Goal: Task Accomplishment & Management: Manage account settings

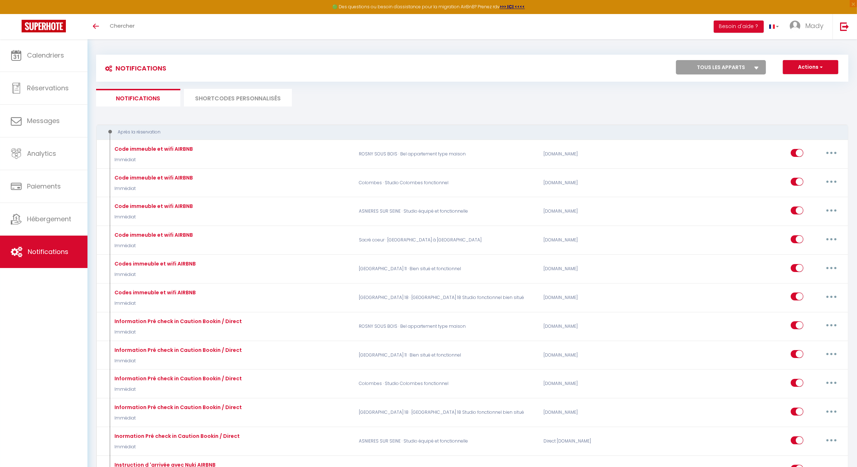
click at [725, 74] on select "Tous les apparts PARIS 11 · Bien situé et fonctionnel ROSNY SOUS BOIS · Bel app…" at bounding box center [721, 67] width 90 height 14
click at [718, 69] on select "Tous les apparts PARIS 11 · Bien situé et fonctionnel ROSNY SOUS BOIS · Bel app…" at bounding box center [721, 67] width 90 height 14
select select "66080"
click at [676, 60] on select "Tous les apparts PARIS 11 · Bien situé et fonctionnel ROSNY SOUS BOIS · Bel app…" at bounding box center [721, 67] width 90 height 14
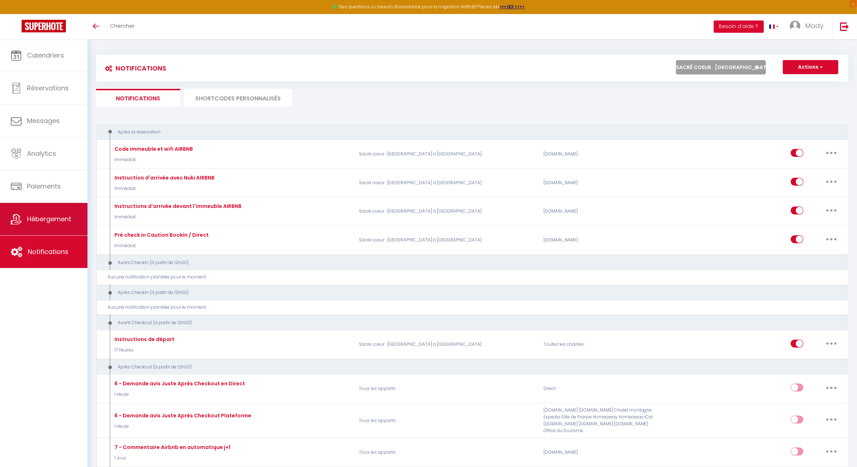
click at [56, 209] on link "Hébergement" at bounding box center [43, 219] width 87 height 32
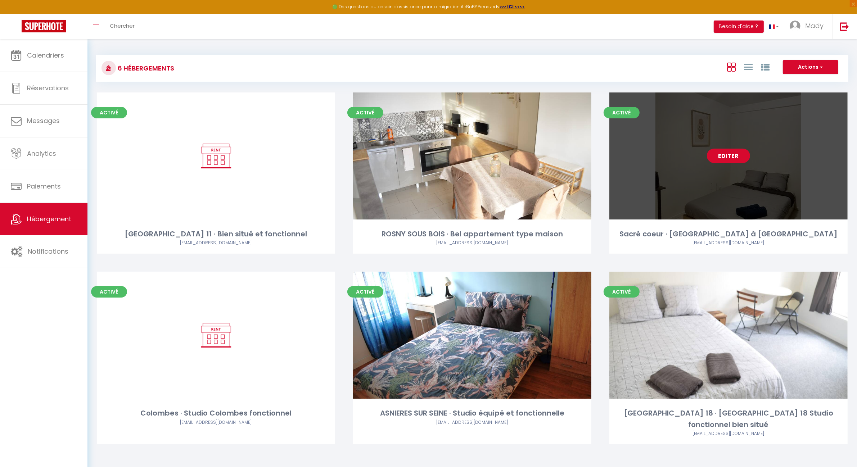
click at [729, 152] on link "Editer" at bounding box center [728, 156] width 43 height 14
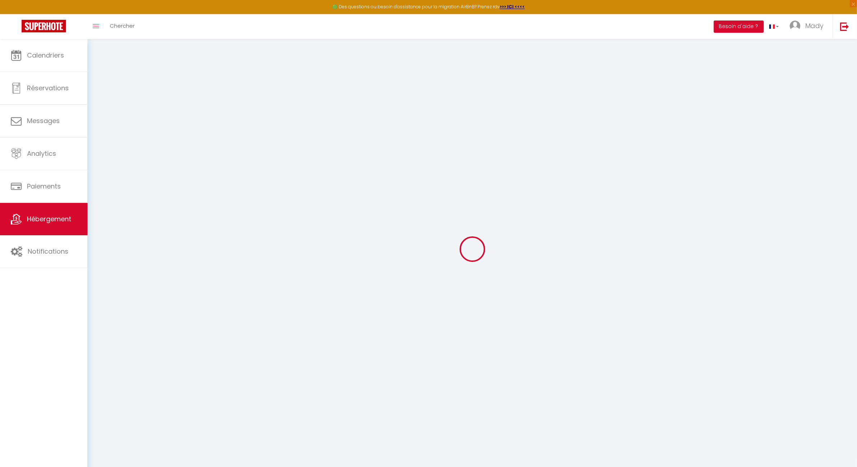
checkbox input "true"
select select "+ 45 %"
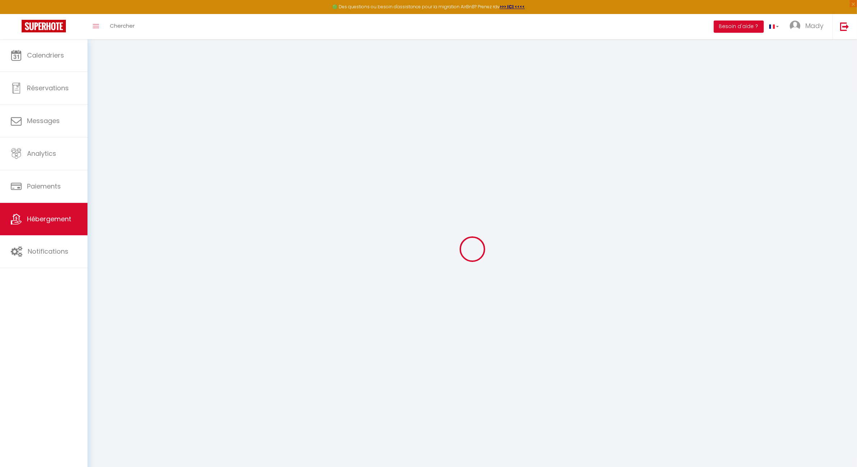
select select "+ 2 %"
select select "8088-1401989877242851440"
select select
checkbox input "false"
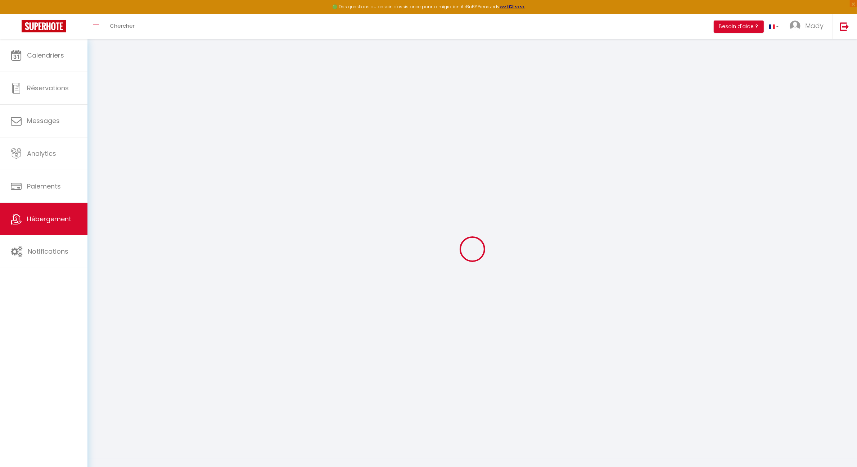
checkbox input "false"
select select "EUR"
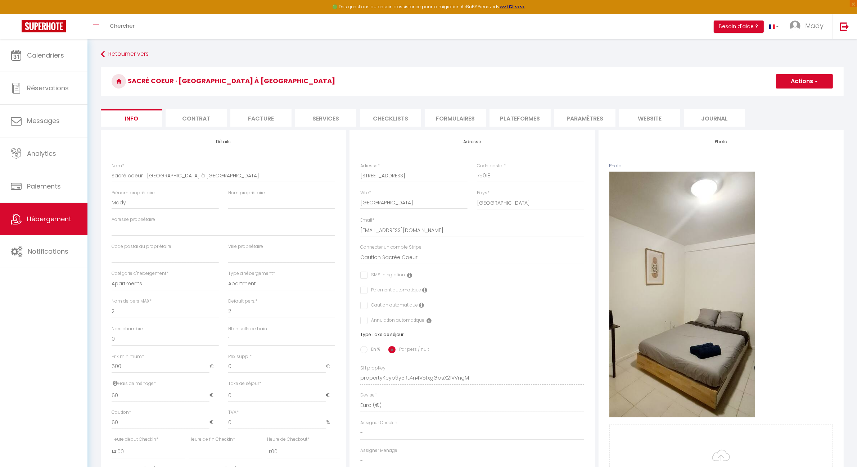
click at [582, 122] on li "Paramètres" at bounding box center [584, 118] width 61 height 18
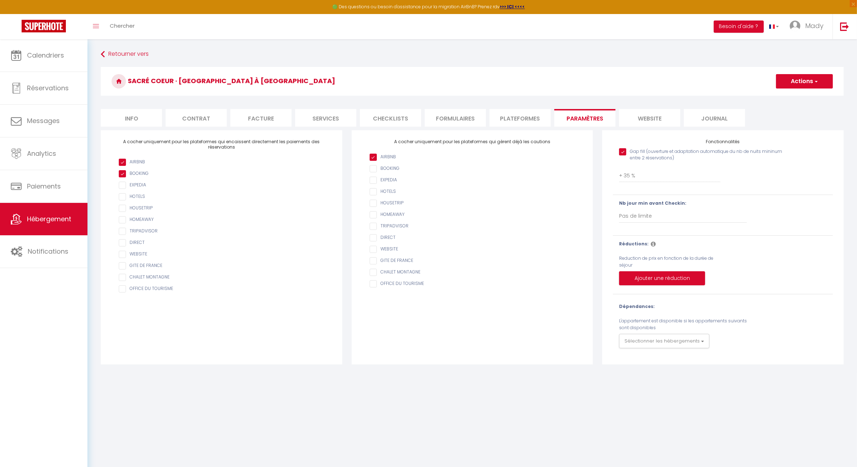
click at [519, 118] on li "Plateformes" at bounding box center [519, 118] width 61 height 18
select select
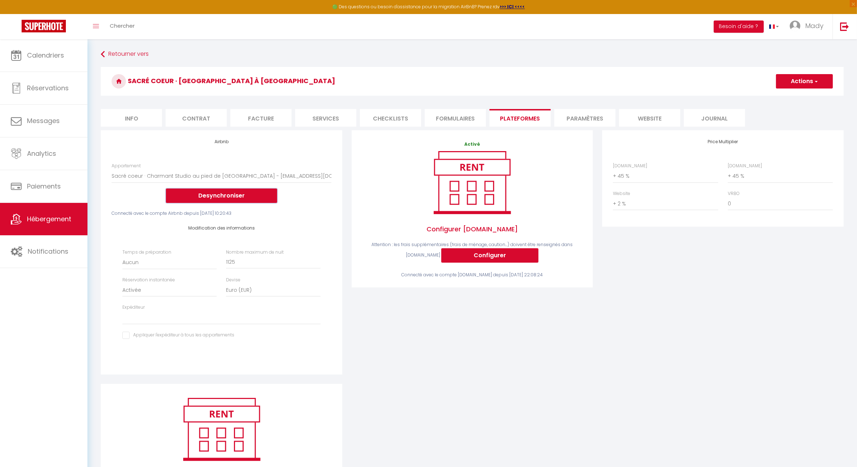
click at [229, 197] on button "Desynchroniser" at bounding box center [221, 196] width 111 height 14
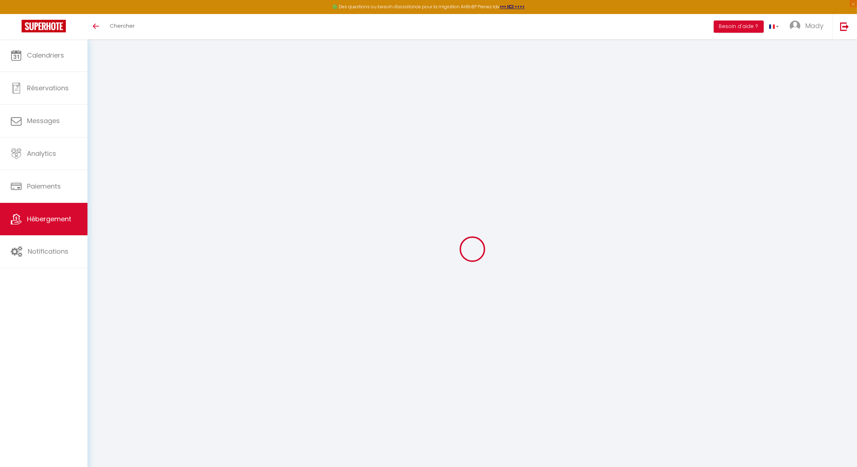
select select "+ 45 %"
select select "+ 2 %"
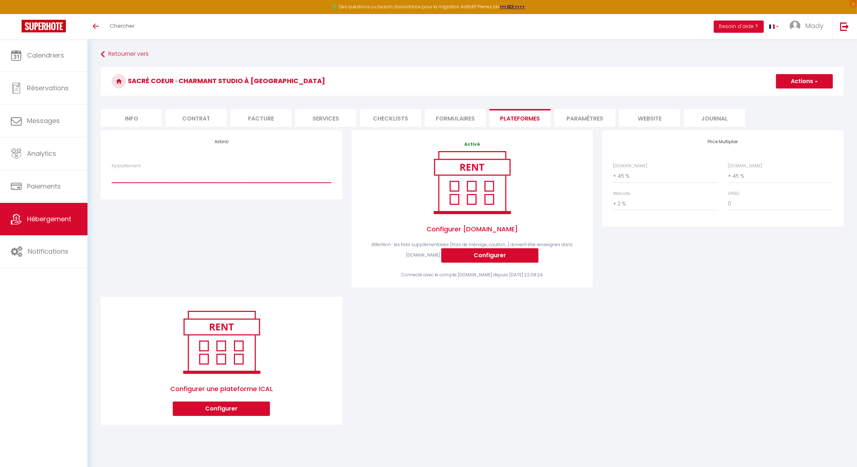
click at [287, 179] on select "Sacré coeur · Charmant Studio au pied de [GEOGRAPHIC_DATA] - [EMAIL_ADDRESS][DO…" at bounding box center [221, 176] width 219 height 14
select select "8088-1401989877242851440"
click at [112, 169] on select "Sacré coeur · Charmant Studio au pied de [GEOGRAPHIC_DATA] - [EMAIL_ADDRESS][DO…" at bounding box center [221, 176] width 219 height 14
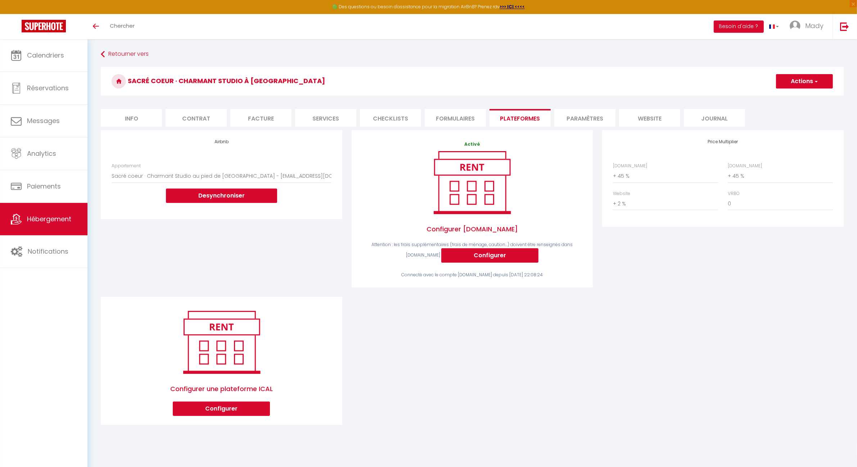
click at [262, 243] on div "Airbnb Appartement Sacré coeur · Charmant Studio au pied de Montmartre - madele…" at bounding box center [221, 213] width 251 height 167
click at [236, 252] on div "Airbnb Appartement Sacré coeur · Charmant Studio au pied de Montmartre - madele…" at bounding box center [221, 213] width 251 height 167
click at [804, 79] on button "Actions" at bounding box center [804, 81] width 57 height 14
click at [796, 98] on link "Enregistrer" at bounding box center [803, 96] width 57 height 9
click at [222, 248] on div "Airbnb Appartement Sacré coeur · Charmant Studio au pied de Montmartre - madele…" at bounding box center [221, 213] width 251 height 167
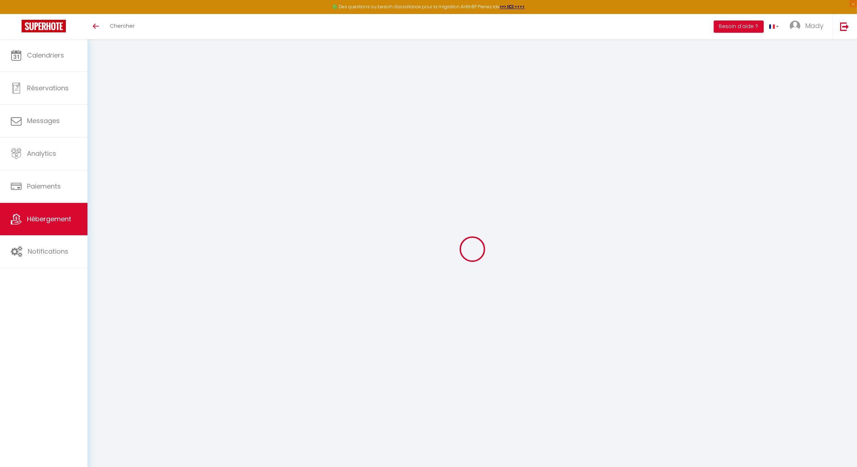
checkbox input "true"
checkbox input "false"
checkbox input "true"
checkbox input "false"
checkbox input "true"
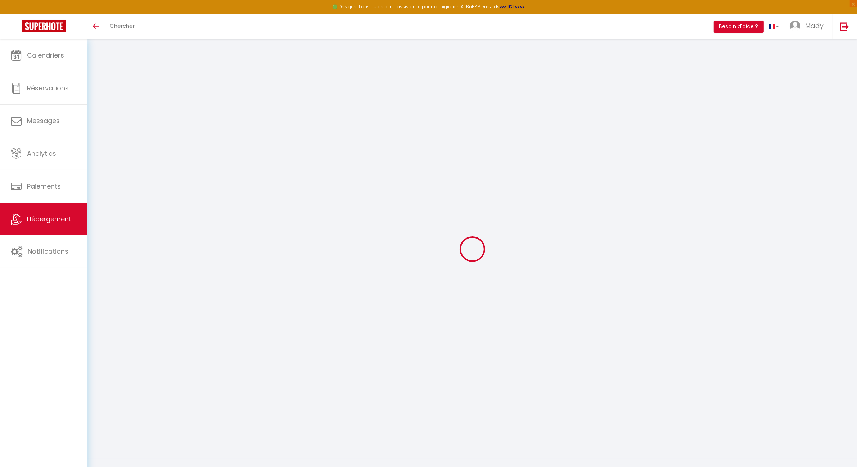
checkbox input "true"
checkbox input "false"
checkbox input "true"
select select "EUR"
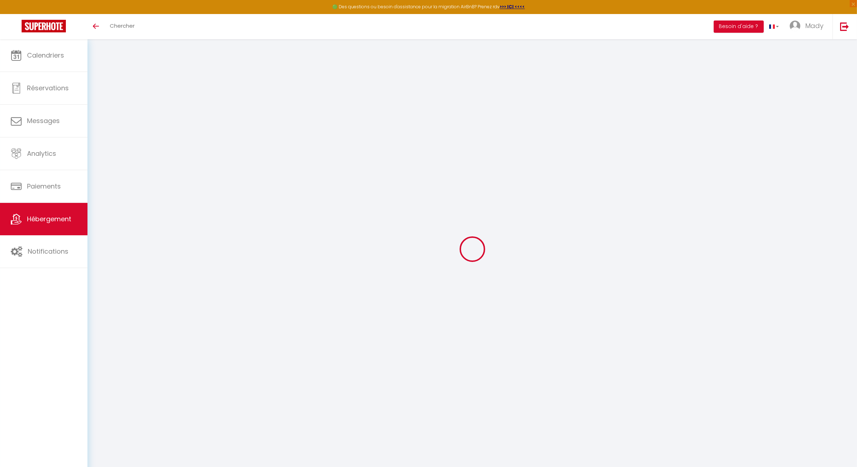
select select
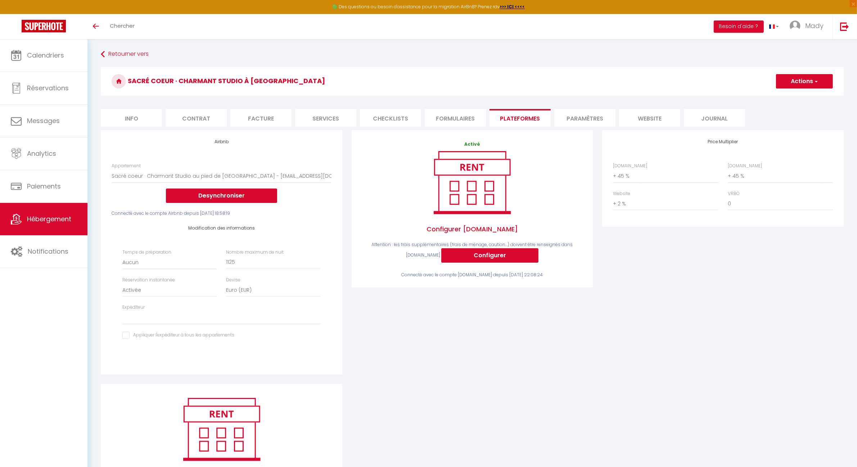
click at [324, 117] on li "Services" at bounding box center [325, 118] width 61 height 18
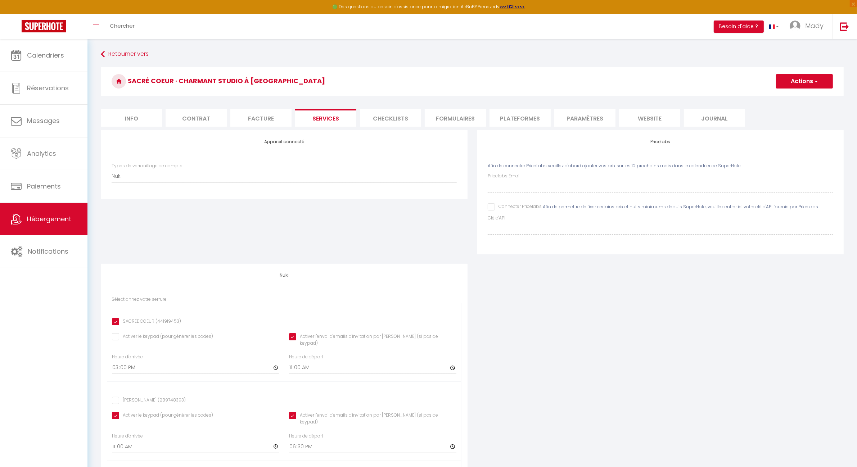
checkbox input "true"
checkbox input "false"
checkbox input "true"
checkbox input "false"
checkbox input "true"
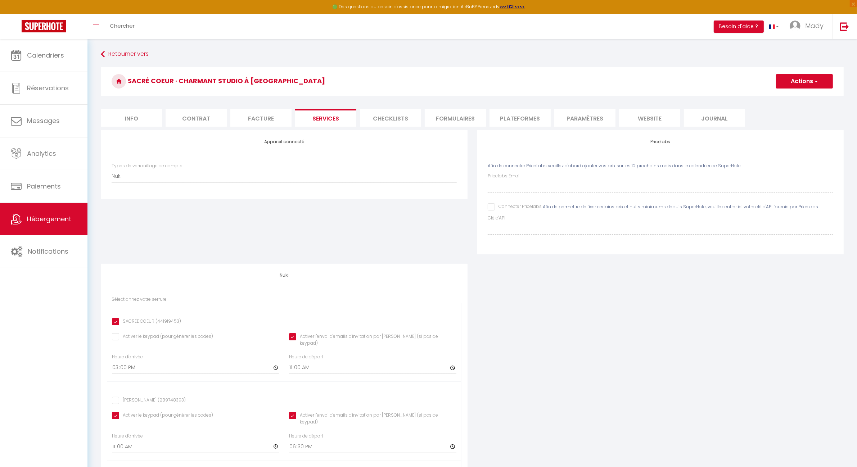
checkbox input "true"
checkbox input "false"
checkbox input "true"
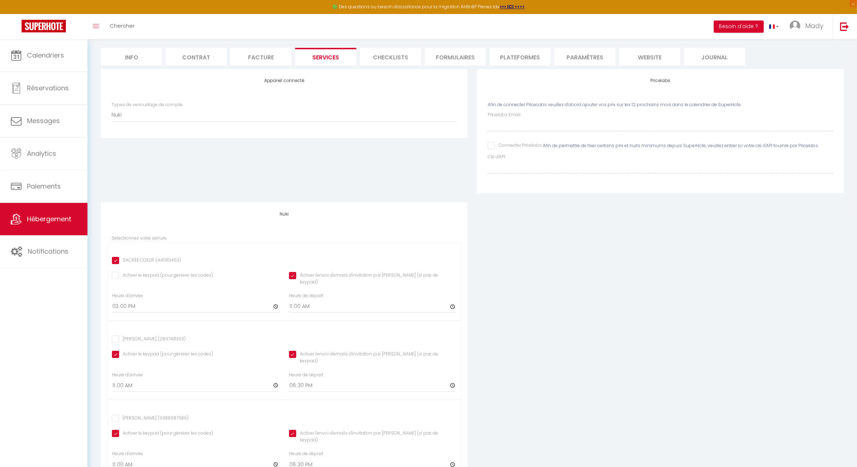
scroll to position [45, 0]
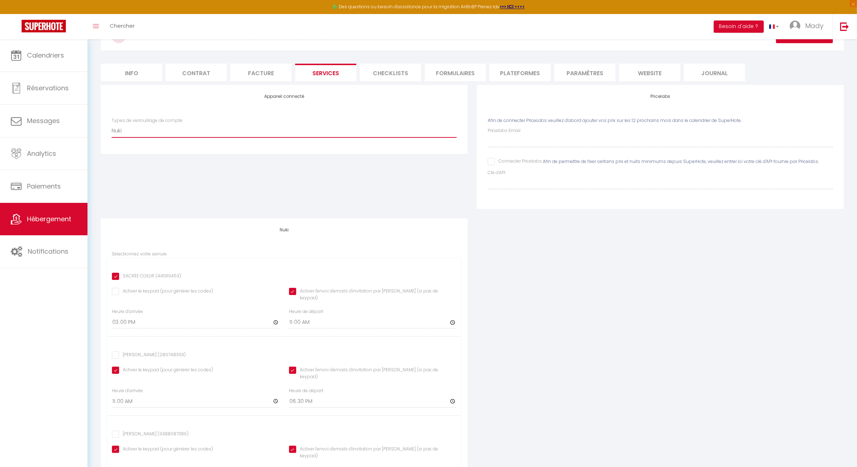
click at [158, 132] on select "Nuki" at bounding box center [284, 131] width 345 height 14
click at [112, 124] on select "Nuki" at bounding box center [284, 131] width 345 height 14
click at [341, 196] on div "Appareil connecté Types de verrouillage de compte Nuki" at bounding box center [284, 151] width 376 height 133
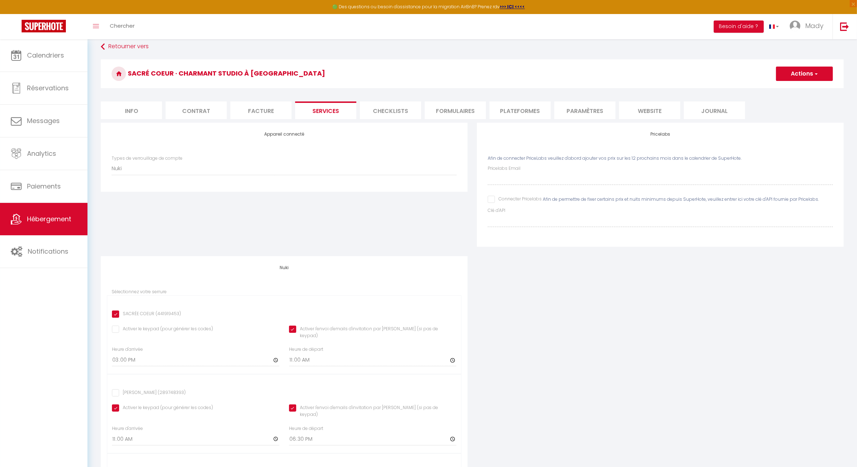
scroll to position [0, 0]
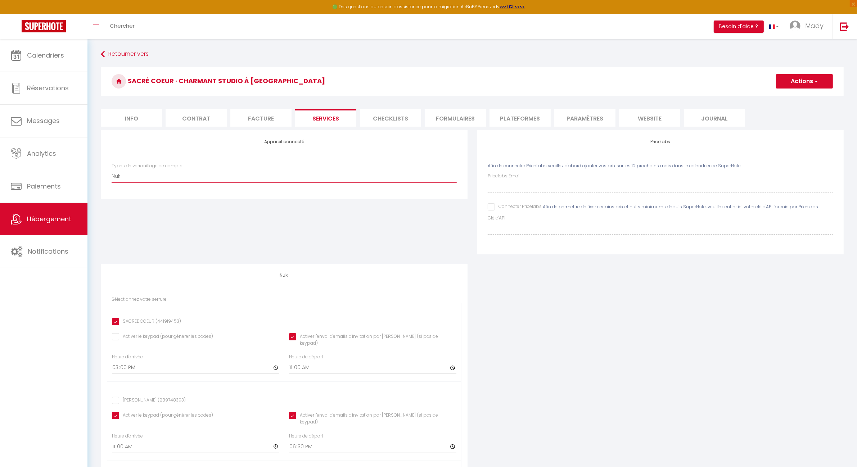
click at [167, 179] on select "Nuki" at bounding box center [284, 176] width 345 height 14
click at [525, 258] on div "Pricelabs Afin de connecter PriceLabs veuillez d'abord ajouter vos prix sur les…" at bounding box center [660, 196] width 376 height 133
click at [170, 321] on input "SACRÉE COEUR (441919453)" at bounding box center [146, 321] width 69 height 7
checkbox input "false"
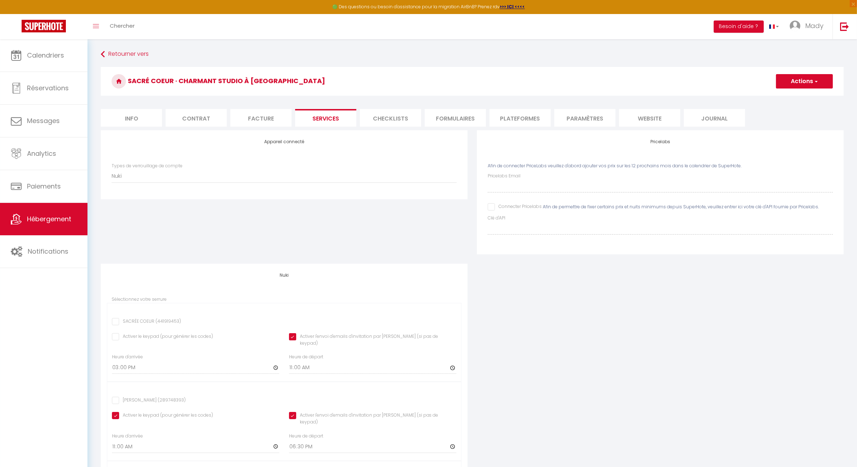
checkbox input "true"
checkbox input "false"
checkbox input "true"
checkbox input "false"
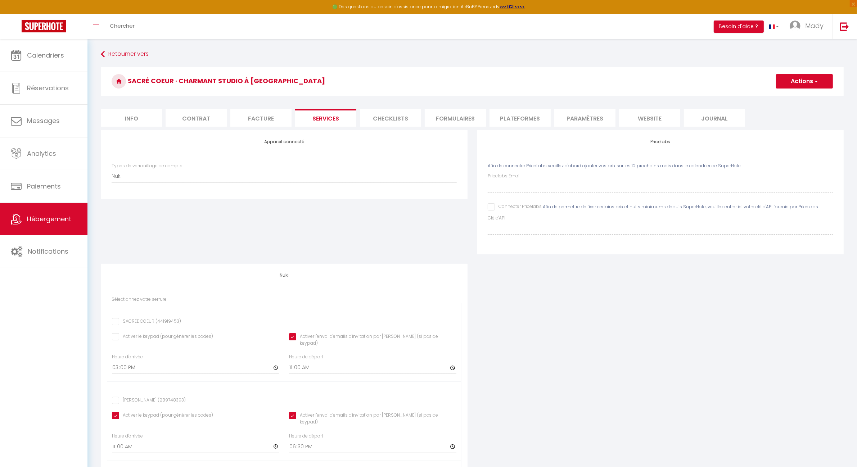
checkbox input "true"
click at [170, 321] on input "SACRÉE COEUR (441919453)" at bounding box center [146, 321] width 69 height 7
checkbox input "true"
checkbox input "false"
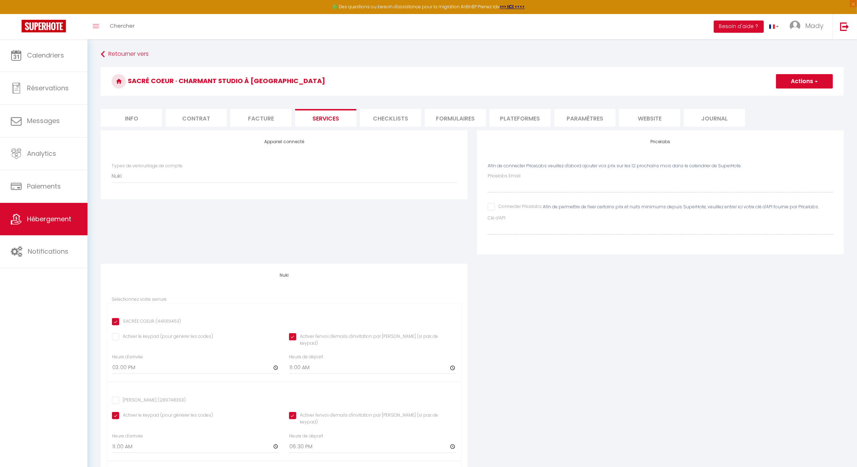
checkbox input "true"
checkbox input "false"
checkbox input "true"
checkbox input "false"
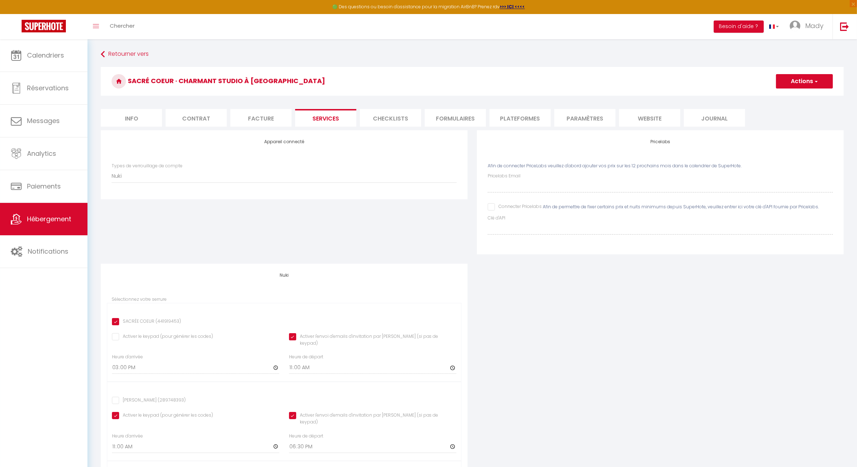
checkbox input "true"
click at [630, 304] on div "Appareil connecté Types de verrouillage de compte Nuki Pricelabs Afin de connec…" at bounding box center [472, 347] width 752 height 435
click at [137, 115] on li "Info" at bounding box center [131, 118] width 61 height 18
select select
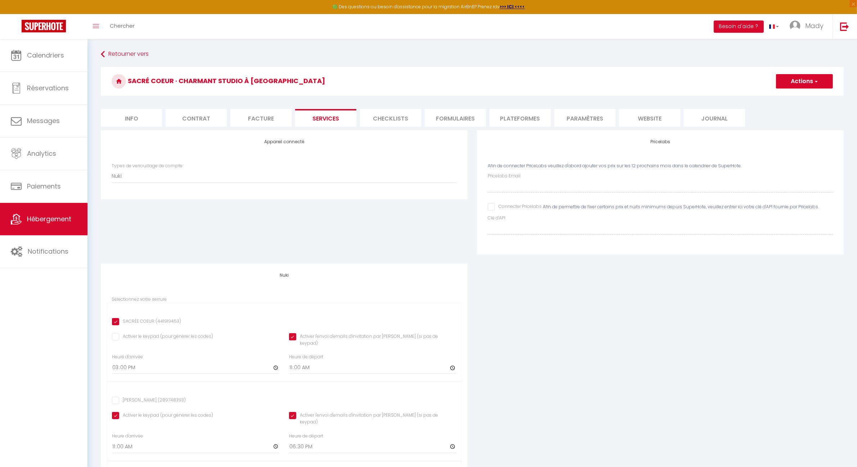
checkbox input "false"
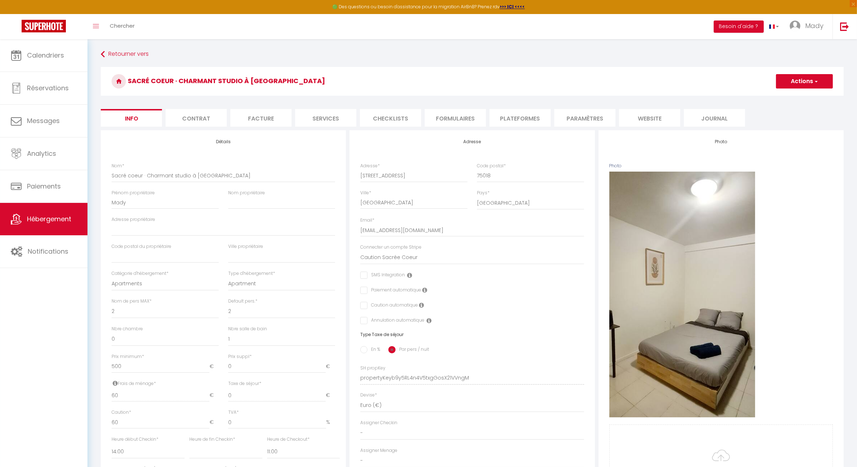
click at [324, 119] on li "Services" at bounding box center [325, 118] width 61 height 18
checkbox input "false"
checkbox input "true"
checkbox input "false"
checkbox input "true"
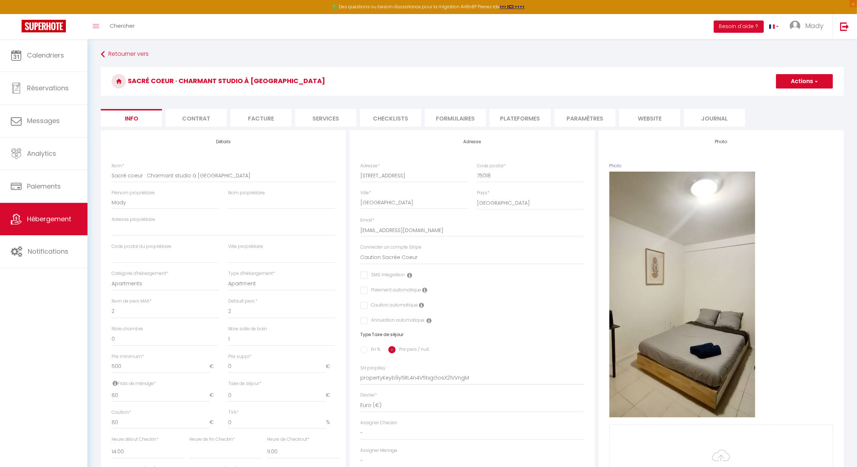
checkbox input "true"
checkbox input "false"
checkbox input "true"
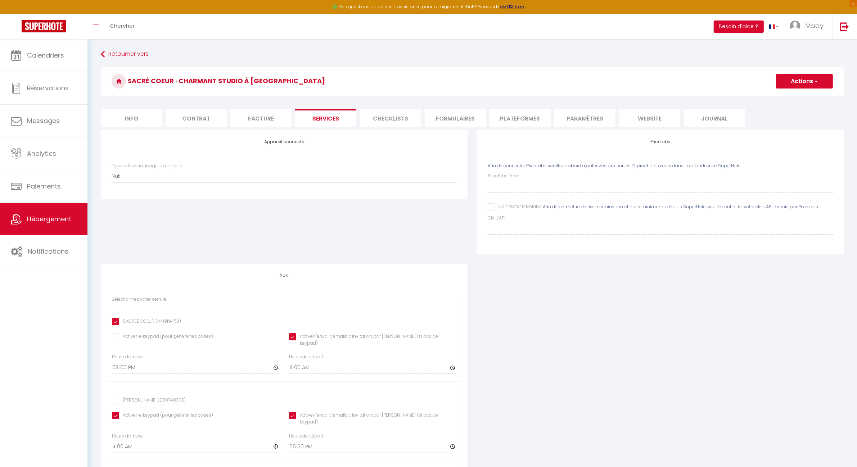
click at [380, 120] on li "Checklists" at bounding box center [390, 118] width 61 height 18
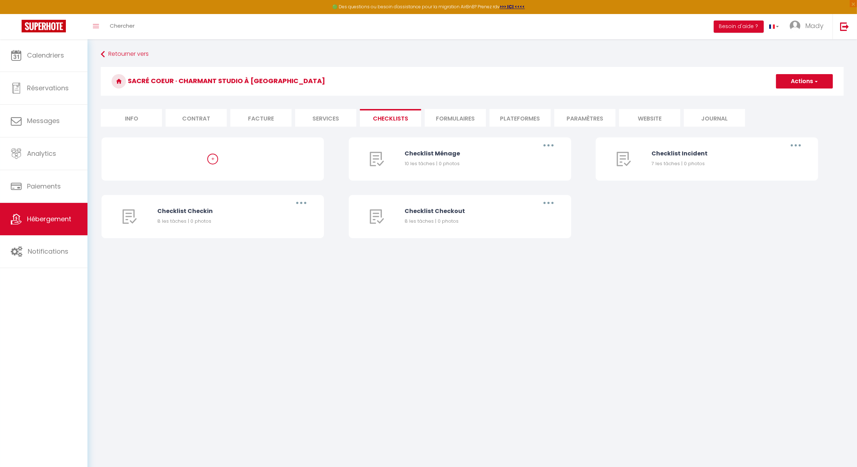
click at [503, 119] on li "Plateformes" at bounding box center [519, 118] width 61 height 18
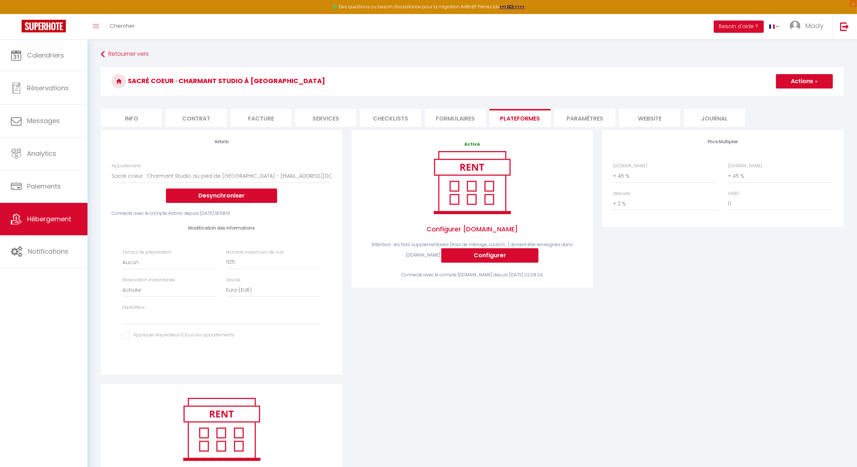
click at [454, 119] on li "Formulaires" at bounding box center [455, 118] width 61 height 18
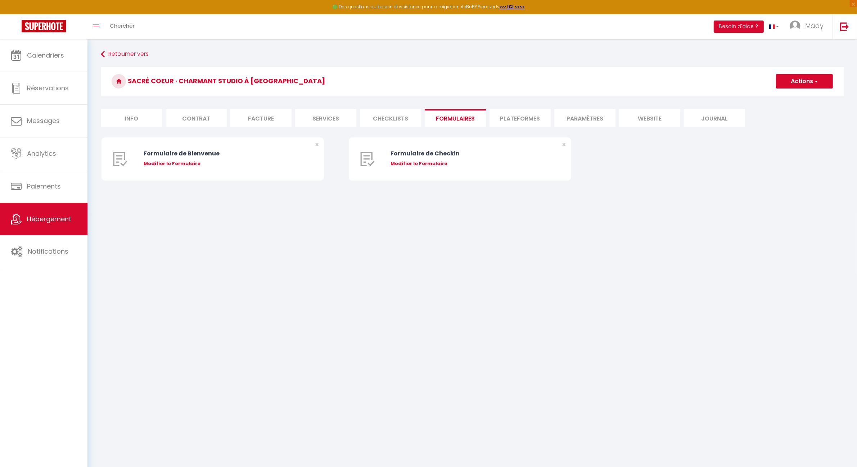
click at [521, 119] on li "Plateformes" at bounding box center [519, 118] width 61 height 18
select select
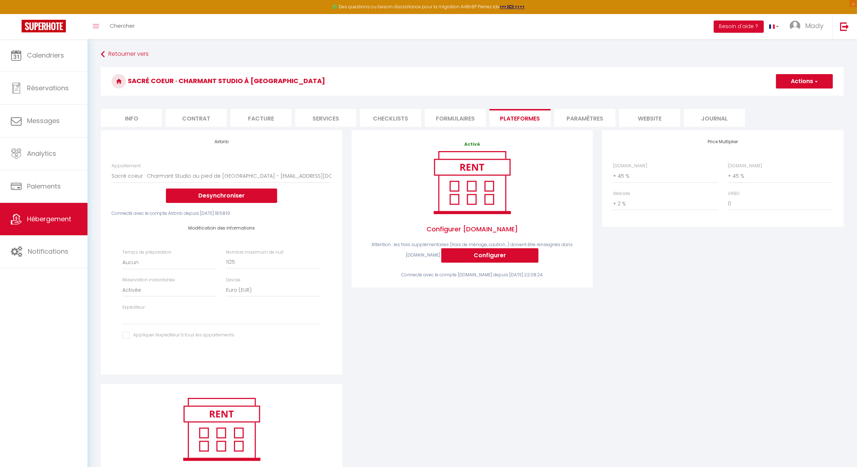
click at [590, 119] on li "Paramètres" at bounding box center [584, 118] width 61 height 18
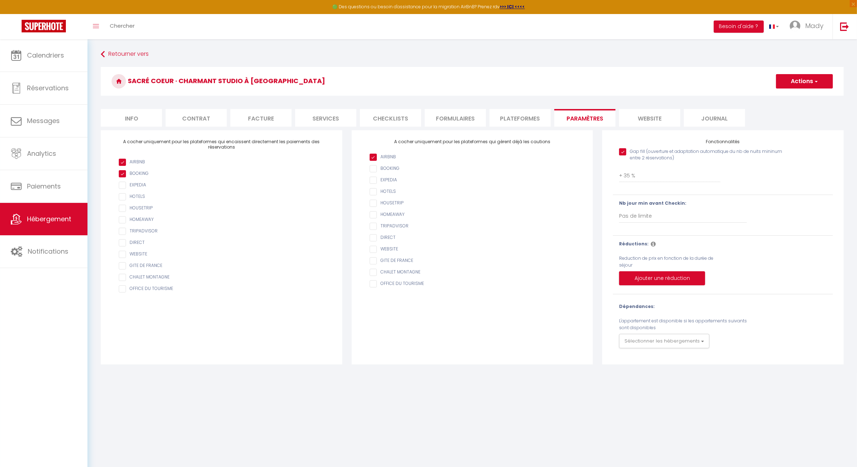
click at [601, 408] on body "🟢 Des questions ou besoin d'assistance pour la migration AirBnB? Prenez rdv >>>…" at bounding box center [428, 272] width 857 height 467
click at [721, 411] on body "🟢 Des questions ou besoin d'assistance pour la migration AirBnB? Prenez rdv >>>…" at bounding box center [428, 272] width 857 height 467
click at [699, 341] on button "Sélectionner les hébergements" at bounding box center [664, 341] width 90 height 14
click at [738, 402] on body "🟢 Des questions ou besoin d'assistance pour la migration AirBnB? Prenez rdv >>>…" at bounding box center [428, 272] width 857 height 467
click at [702, 340] on button "Sélectionner les hébergements" at bounding box center [664, 341] width 90 height 14
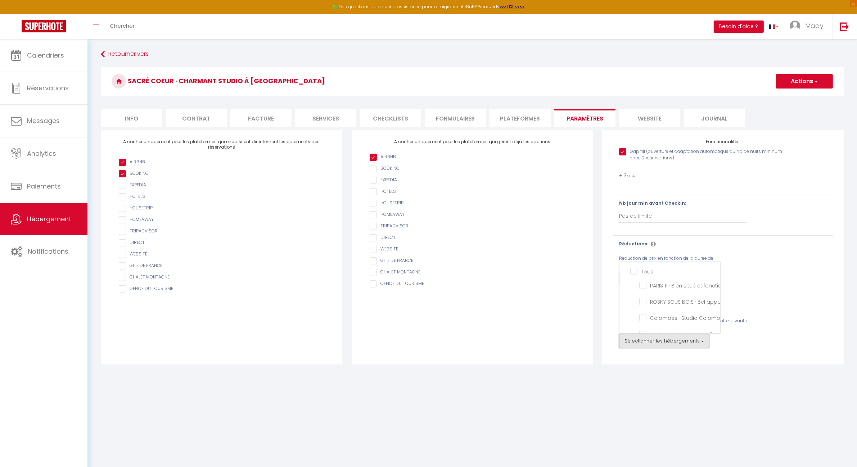
scroll to position [33, 0]
click at [645, 317] on situé "Paris 18 · Paris 18 Studio fonctionnel bien situé" at bounding box center [678, 320] width 79 height 7
checkbox situé "true"
checkbox input "true"
checkbox fonctionnel "false"
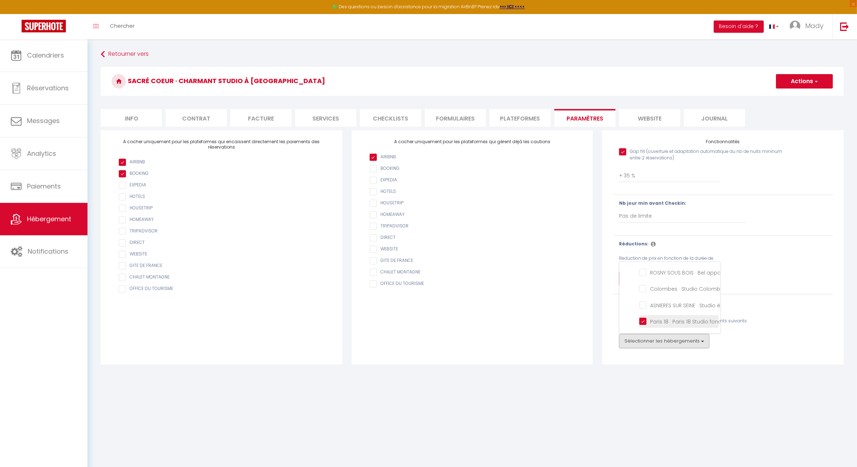
checkbox maison "false"
checkbox fonctionnel "false"
checkbox fonctionnelle "false"
click at [666, 371] on div "Retourner vers Sacré coeur · Charmant studio à Montmartre Actions Enregistrer I…" at bounding box center [471, 206] width 769 height 334
click at [705, 344] on button "Sélectionner les hébergements" at bounding box center [664, 341] width 90 height 14
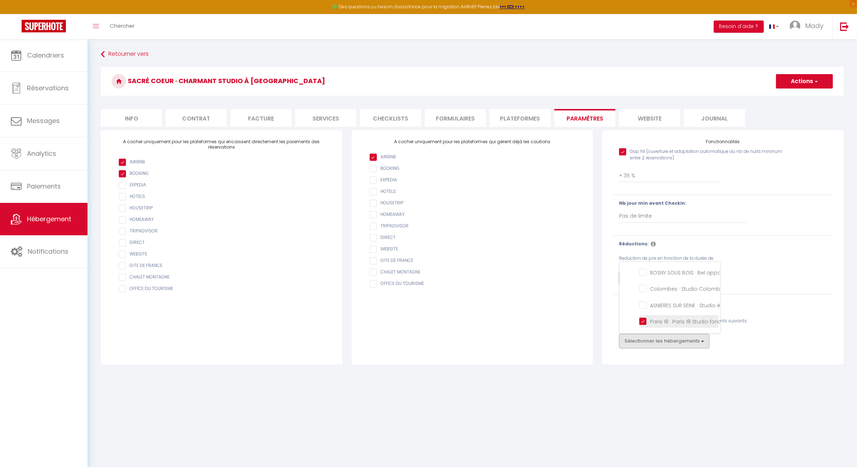
click at [643, 318] on situé "Paris 18 · Paris 18 Studio fonctionnel bien situé" at bounding box center [678, 320] width 79 height 7
checkbox situé "false"
checkbox input "true"
checkbox fonctionnel "false"
checkbox maison "false"
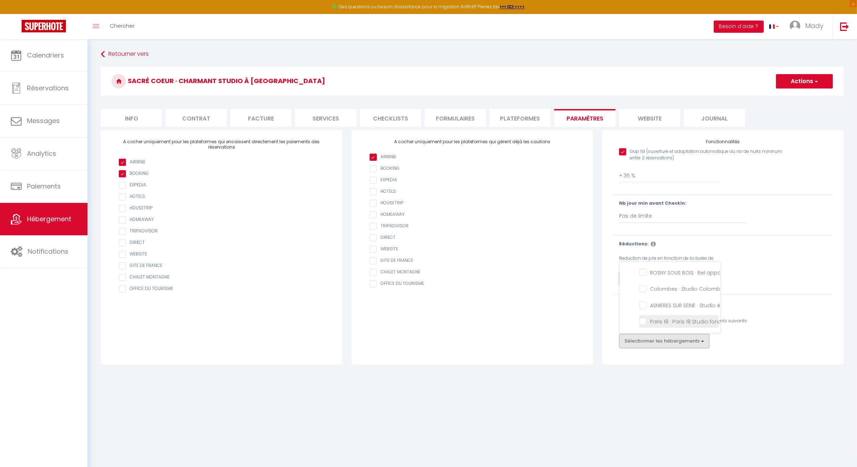
checkbox fonctionnel "false"
checkbox fonctionnelle "false"
click at [685, 402] on body "🟢 Des questions ou besoin d'assistance pour la migration AirBnB? Prenez rdv >>>…" at bounding box center [428, 272] width 857 height 467
click at [686, 281] on button "Ajouter une réduction" at bounding box center [662, 278] width 86 height 14
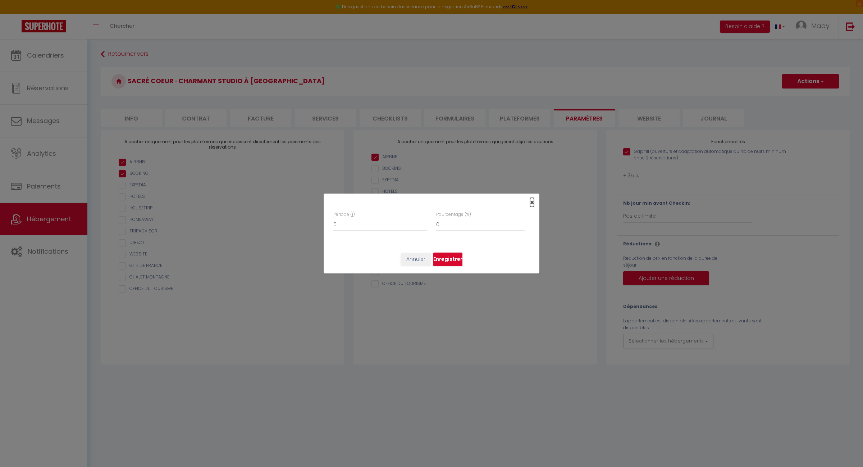
click at [532, 204] on span "×" at bounding box center [532, 202] width 4 height 9
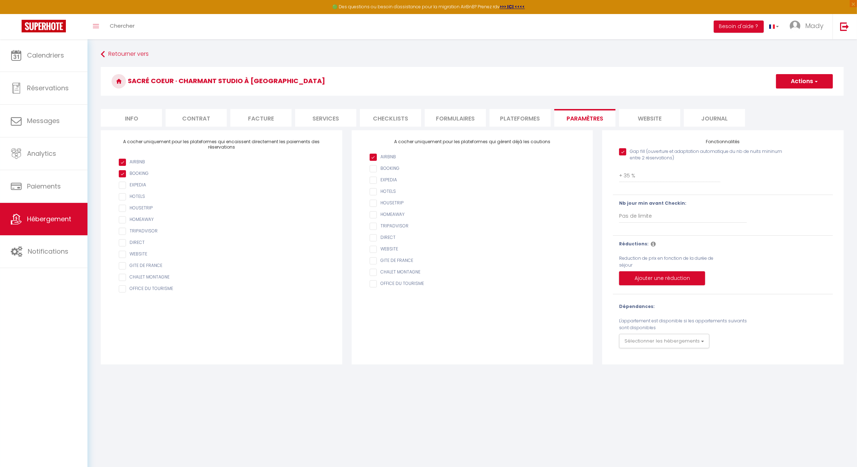
click at [551, 346] on div "A cocher uniquement pour les plateformes qui gèrent déjà les cautions AIRBNB BO…" at bounding box center [472, 247] width 241 height 234
click at [554, 372] on div "Retourner vers Sacré coeur · Charmant studio à Montmartre Actions Enregistrer I…" at bounding box center [471, 206] width 769 height 334
click at [51, 213] on link "Hébergement" at bounding box center [43, 219] width 87 height 32
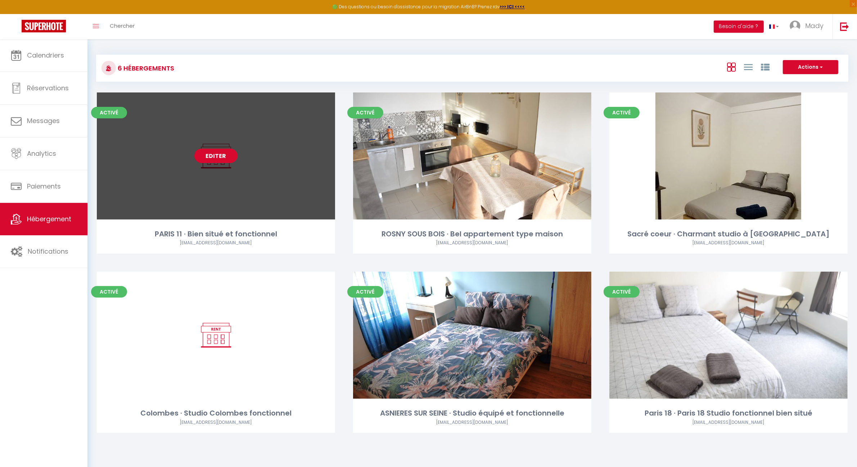
click at [221, 155] on link "Editer" at bounding box center [215, 156] width 43 height 14
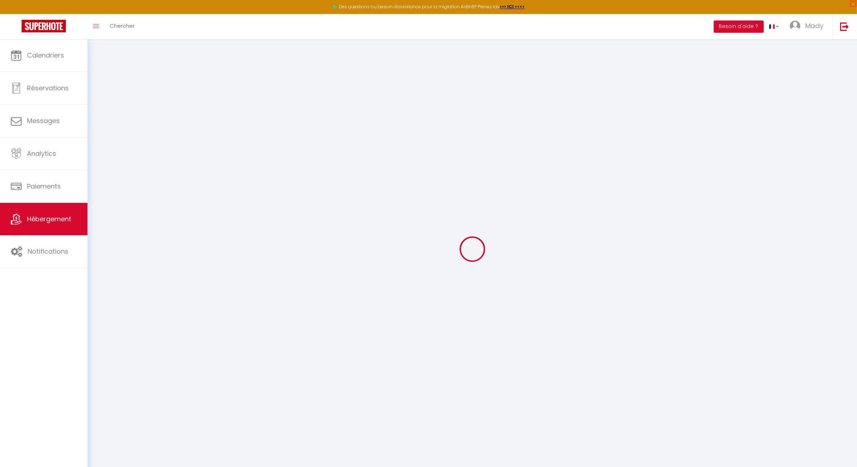
checkbox input "true"
select select "+ 35 %"
checkbox input "true"
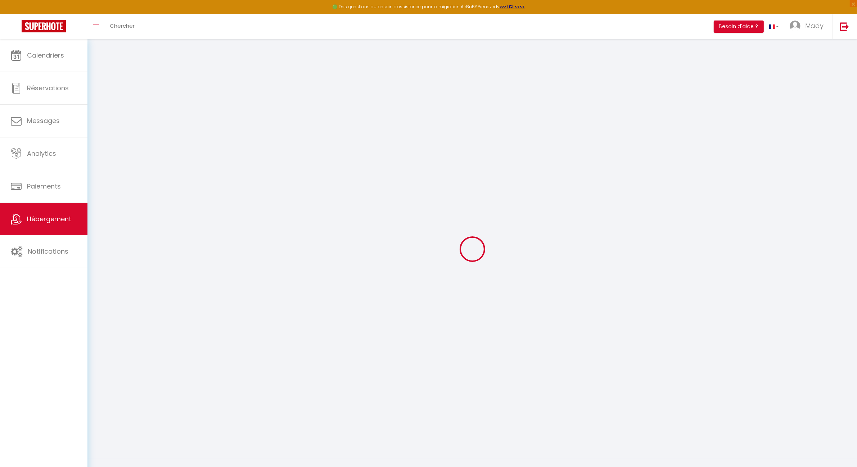
select select
checkbox input "false"
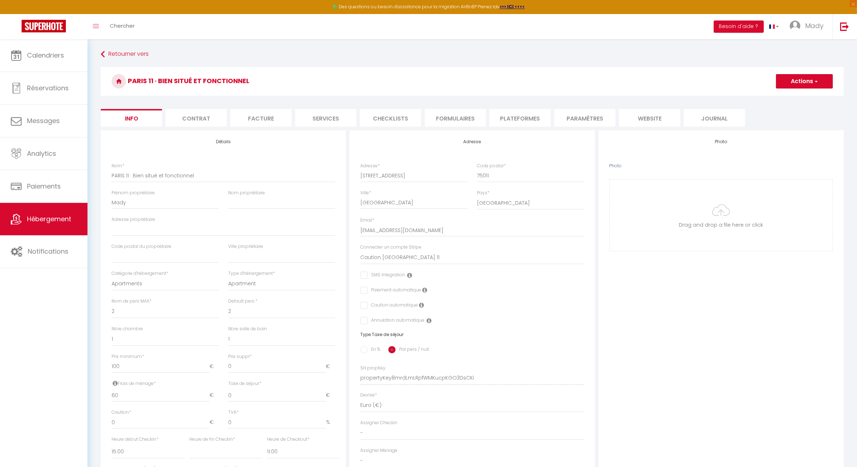
click at [590, 122] on li "Paramètres" at bounding box center [584, 118] width 61 height 18
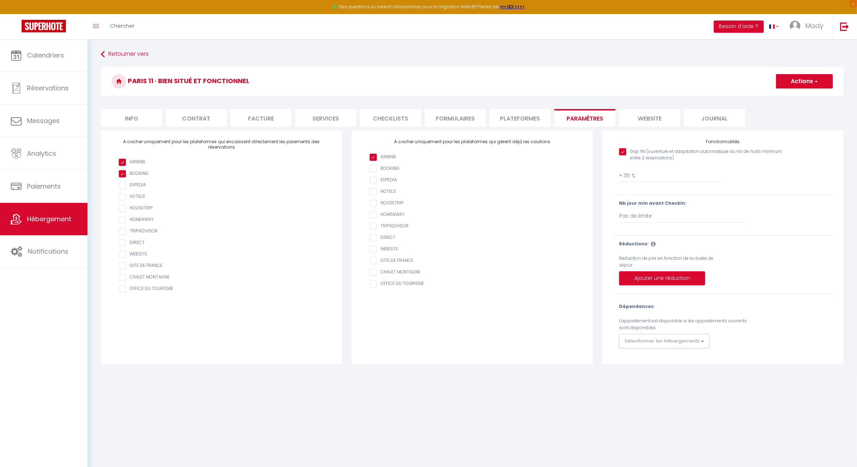
click at [526, 122] on li "Plateformes" at bounding box center [519, 118] width 61 height 18
select select
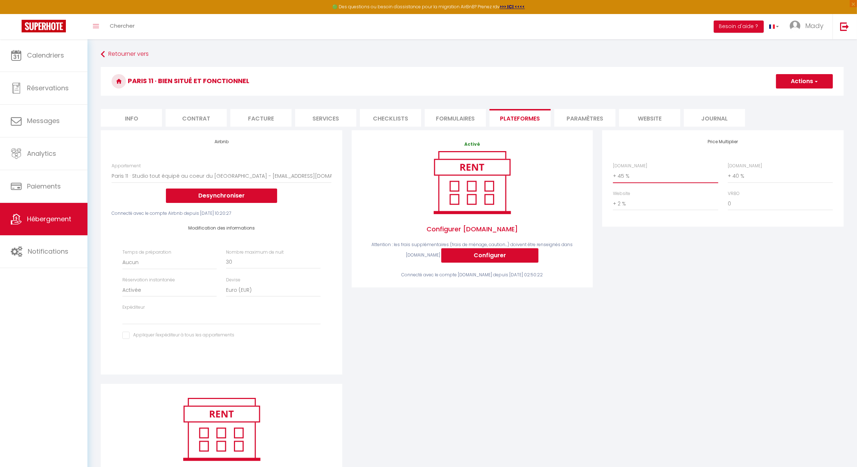
click at [621, 179] on select "0 + 1 % + 2 % + 3 % + 4 % + 5 % + 6 % + 7 % + 8 % + 9 %" at bounding box center [665, 176] width 105 height 14
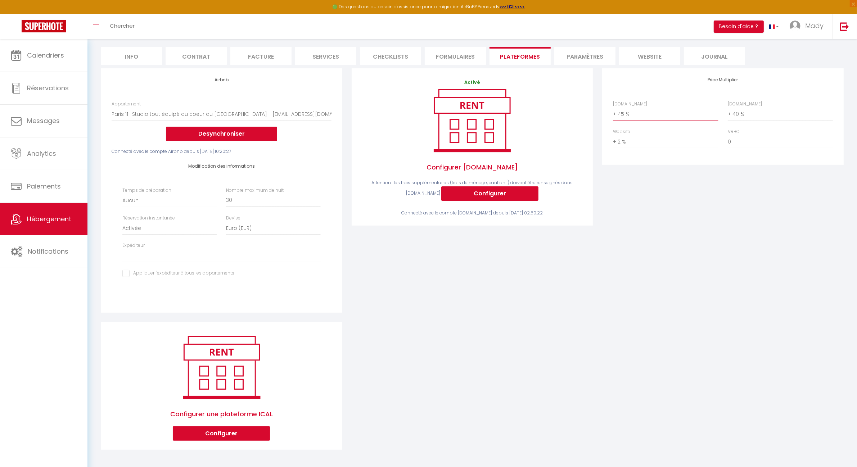
scroll to position [62, 0]
click at [671, 113] on select "0 + 1 % + 2 % + 3 % + 4 % + 5 % + 6 % + 7 % + 8 % + 9 %" at bounding box center [665, 114] width 105 height 14
select select "+ 60 %"
click at [613, 107] on select "0 + 1 % + 2 % + 3 % + 4 % + 5 % + 6 % + 7 % + 8 % + 9 %" at bounding box center [665, 114] width 105 height 14
select select
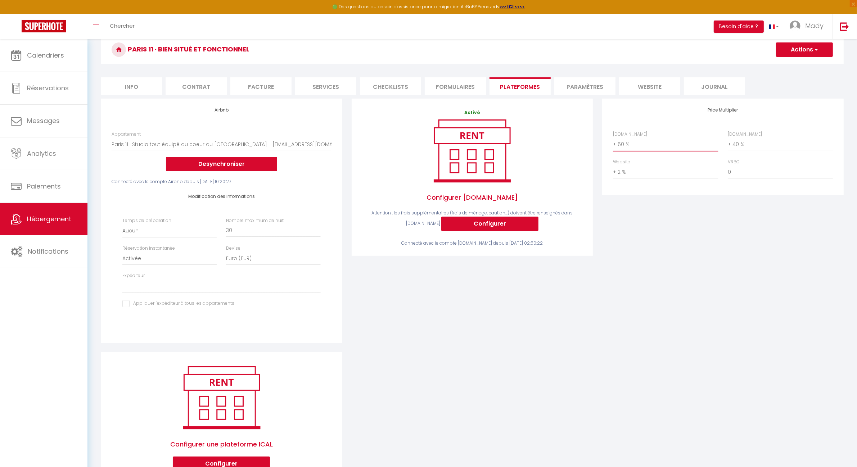
scroll to position [0, 0]
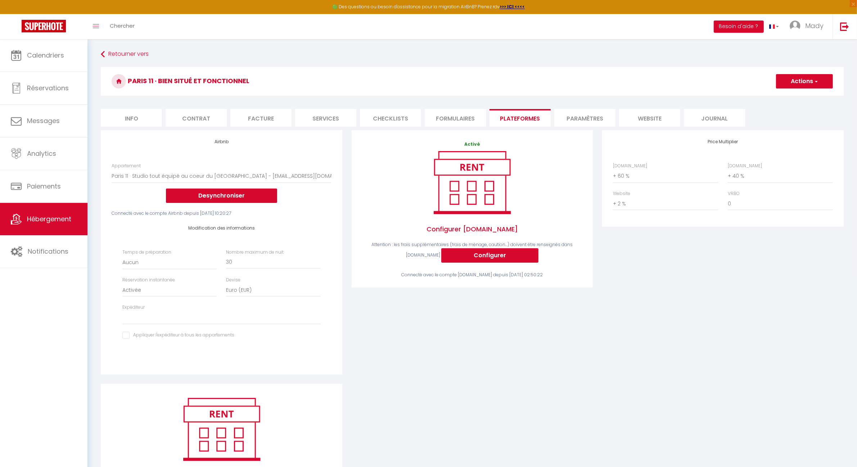
click at [646, 277] on div "Price Multiplier [DOMAIN_NAME] 0 + 1 % + 2 % + 3 % + 4 % + 5 % + 6 % + 7 %" at bounding box center [722, 257] width 251 height 254
click at [653, 357] on div "Price Multiplier [DOMAIN_NAME] 0 + 1 % + 2 % + 3 % + 4 % + 5 % + 6 % + 7 %" at bounding box center [722, 257] width 251 height 254
click at [653, 331] on div "Price Multiplier [DOMAIN_NAME] 0 + 1 % + 2 % + 3 % + 4 % + 5 % + 6 % + 7 %" at bounding box center [722, 257] width 251 height 254
click at [635, 178] on select "0 + 1 % + 2 % + 3 % + 4 % + 5 % + 6 % + 7 % + 8 % + 9 %" at bounding box center [665, 176] width 105 height 14
click at [772, 277] on div "Price Multiplier [DOMAIN_NAME] 0 + 1 % + 2 % + 3 % + 4 % + 5 % + 6 % + 7 %" at bounding box center [722, 257] width 251 height 254
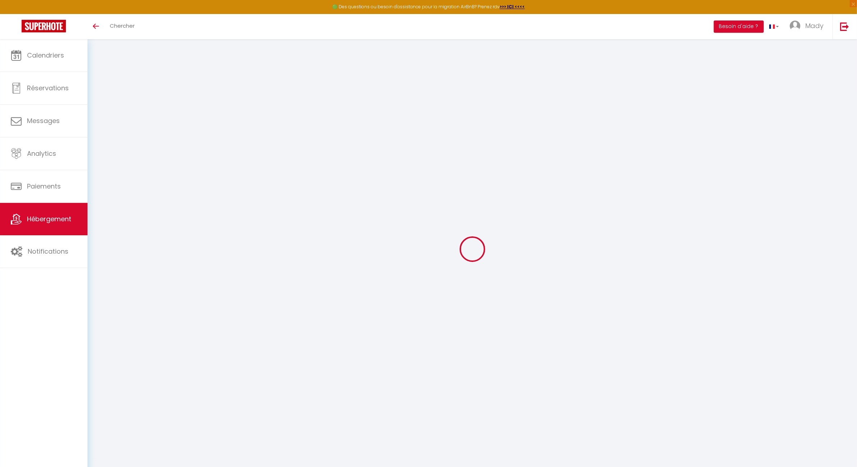
select select "8088-1158007267379838331"
select select "+ 45 %"
select select "+ 40 %"
select select "+ 2 %"
select select "EUR"
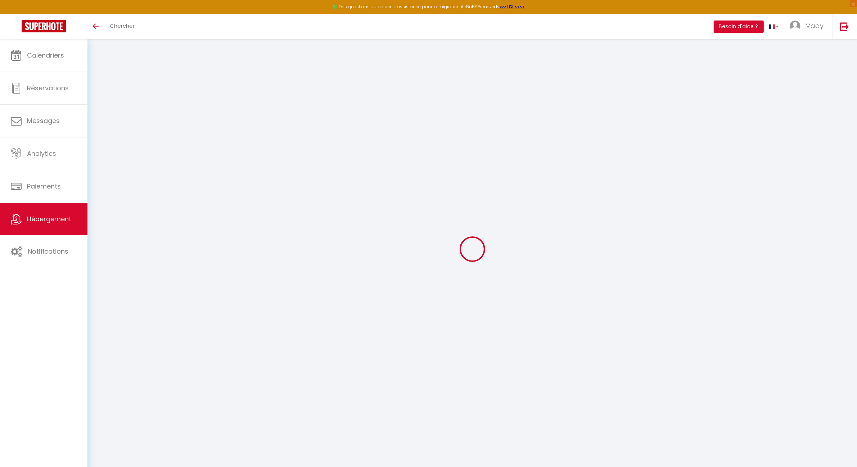
select select
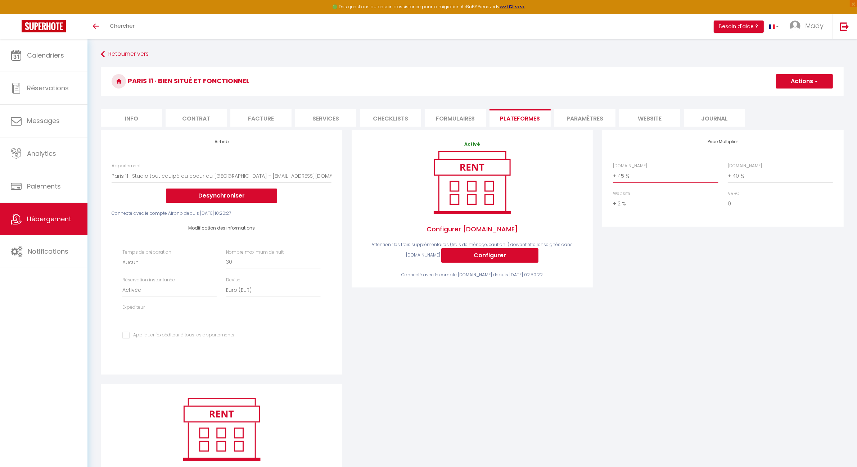
click at [621, 173] on select "0 + 1 % + 2 % + 3 % + 4 % + 5 % + 6 % + 7 % + 8 % + 9 %" at bounding box center [665, 176] width 105 height 14
click at [799, 357] on div "Price Multiplier [DOMAIN_NAME] 0 + 1 % + 2 % + 3 % + 4 % + 5 % + 6 % + 7 %" at bounding box center [722, 257] width 251 height 254
click at [42, 216] on span "Hébergement" at bounding box center [49, 218] width 44 height 9
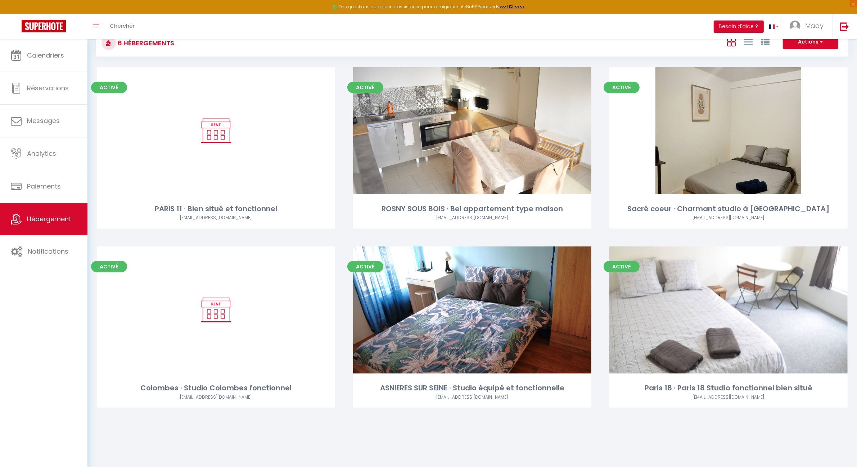
scroll to position [39, 0]
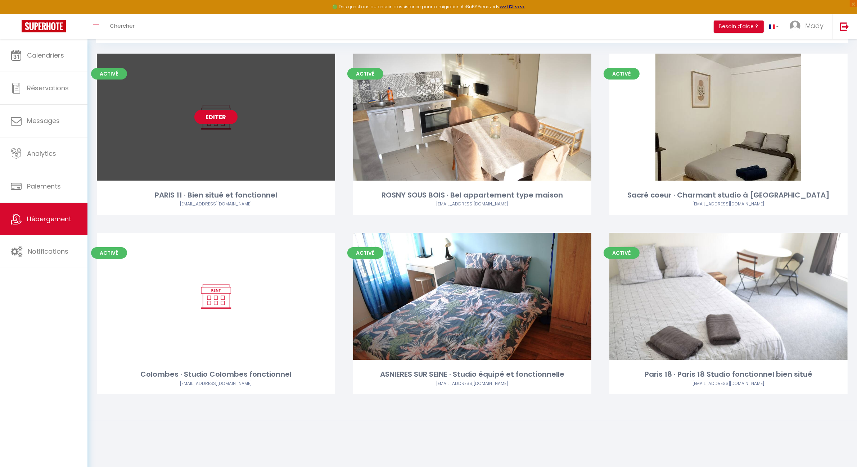
click at [217, 115] on link "Editer" at bounding box center [215, 117] width 43 height 14
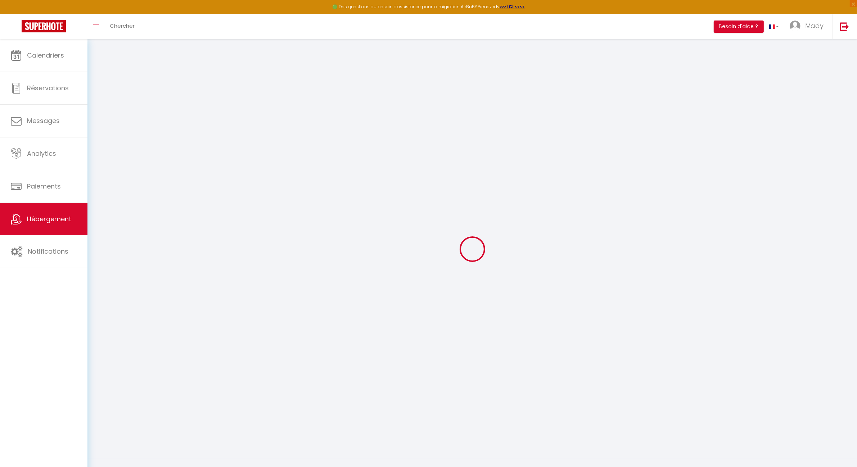
select select
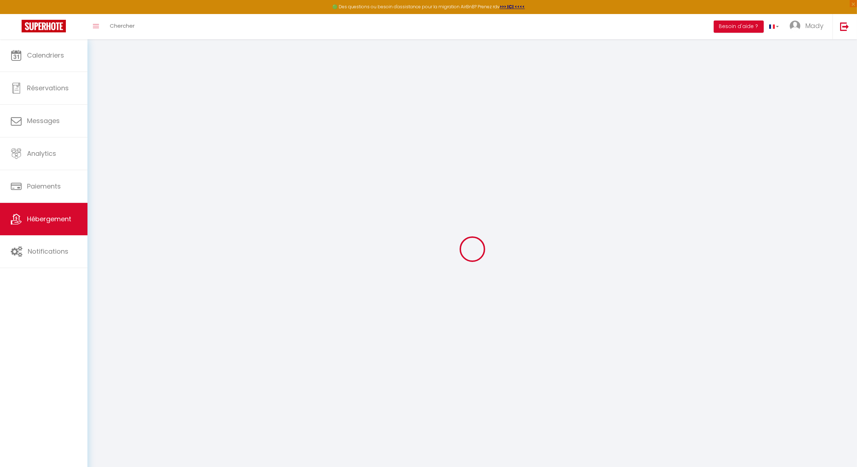
select select
checkbox input "false"
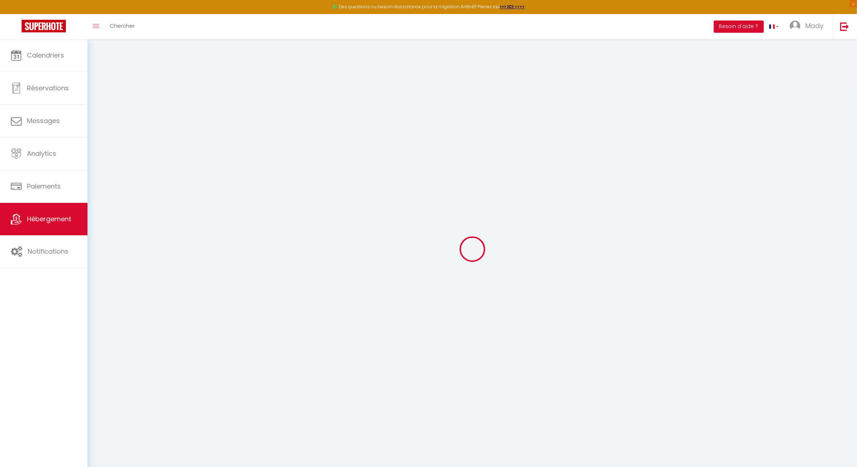
select select
type input "PARIS 11 · Bien situé et fonctionnel"
type input "Mady"
select select "2"
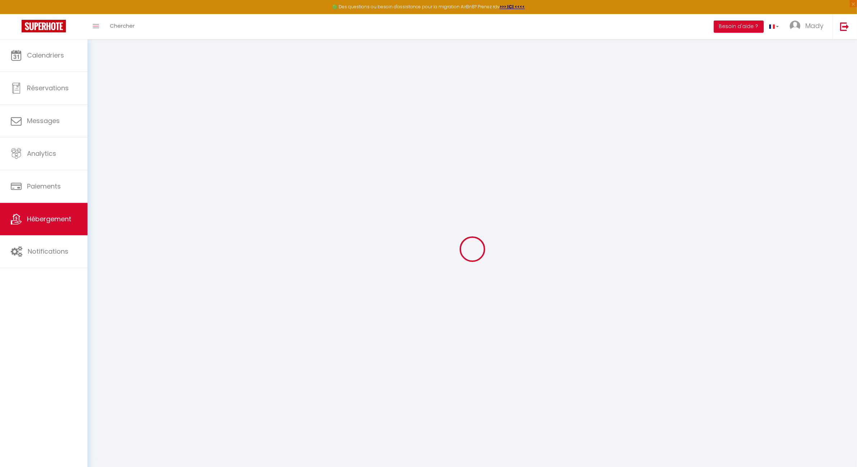
type input "100"
type input "60"
select select
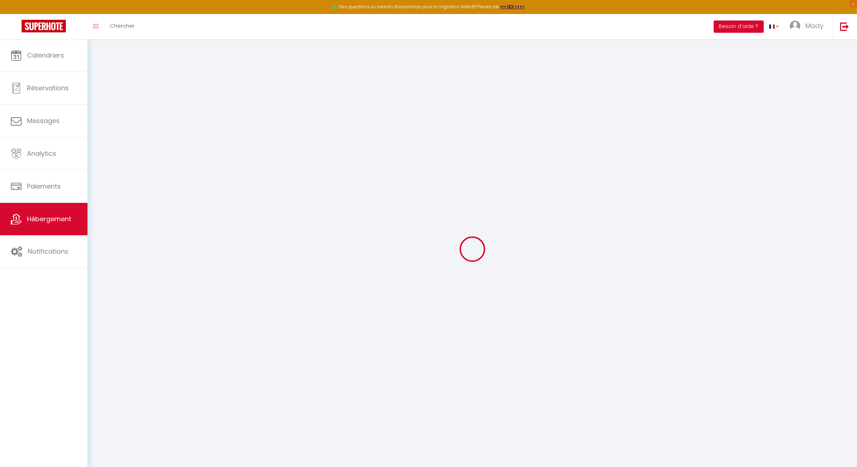
select select
type input "[STREET_ADDRESS]"
type input "75011"
type input "[GEOGRAPHIC_DATA]"
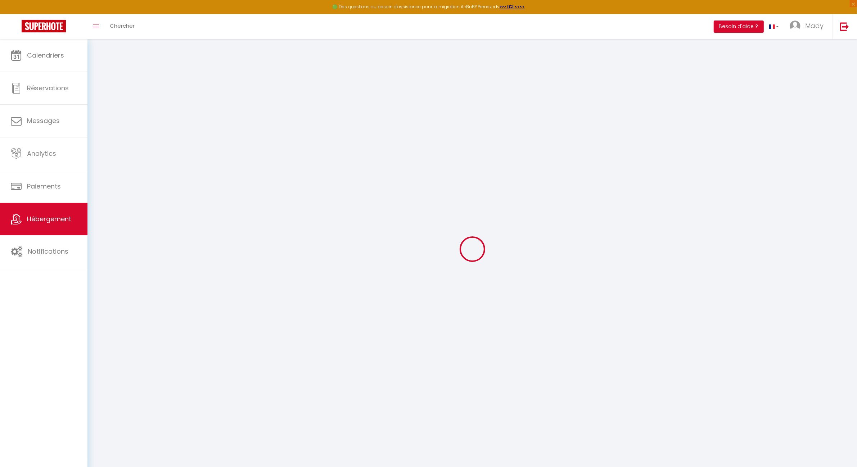
type input "[EMAIL_ADDRESS][DOMAIN_NAME]"
select select "15500"
checkbox input "false"
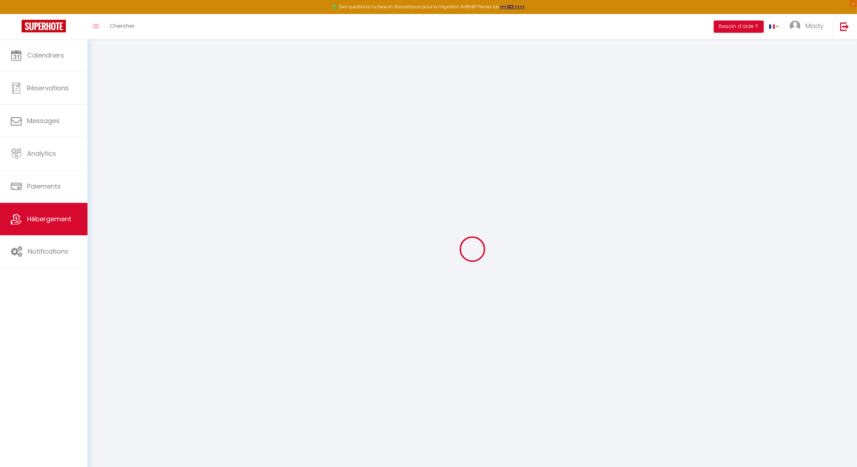
checkbox input "false"
type input "0"
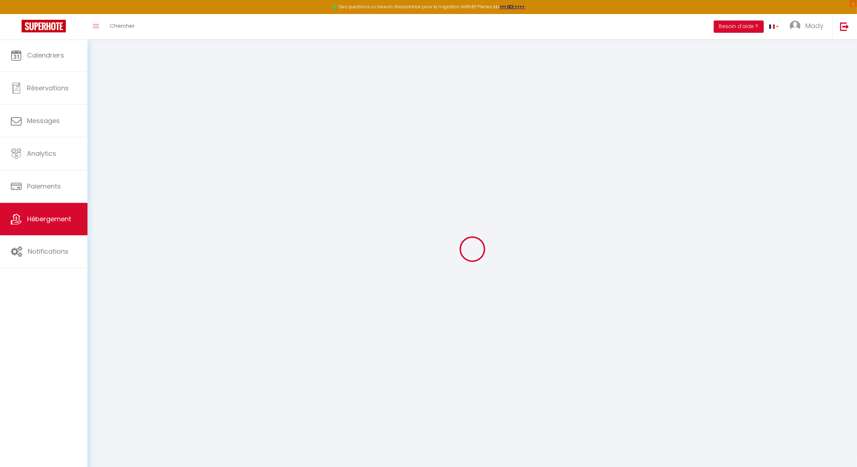
select select
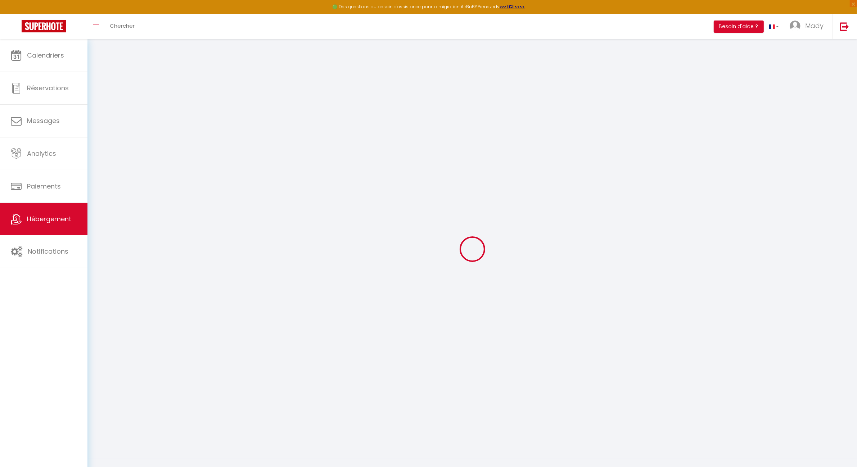
checkbox input "false"
select select "+ 45 %"
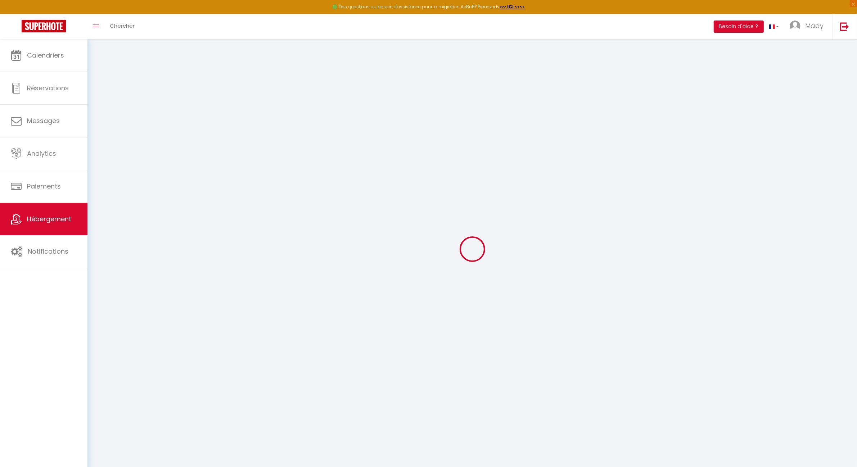
select select "+ 40 %"
select select "+ 2 %"
select select
checkbox input "false"
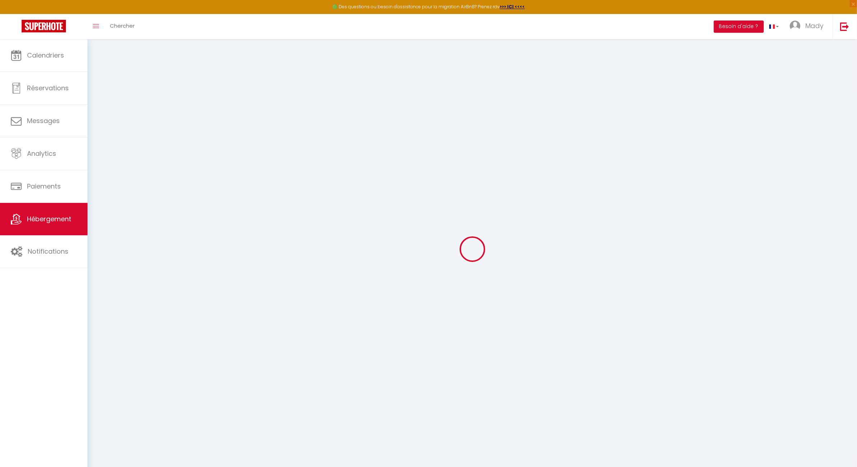
checkbox input "false"
select select "EUR"
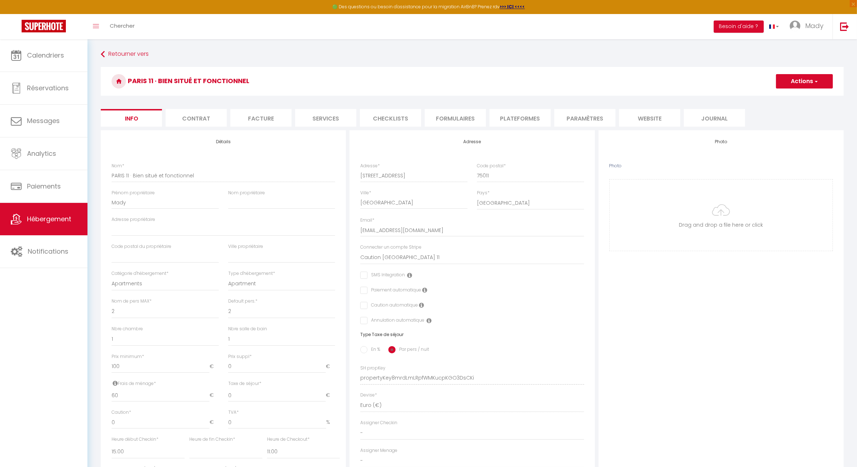
click at [459, 121] on li "Formulaires" at bounding box center [455, 118] width 61 height 18
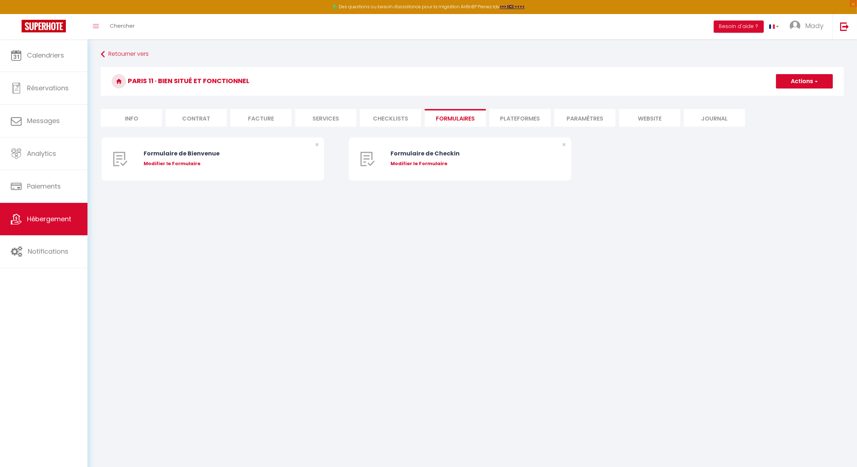
click at [539, 121] on li "Plateformes" at bounding box center [519, 118] width 61 height 18
select select
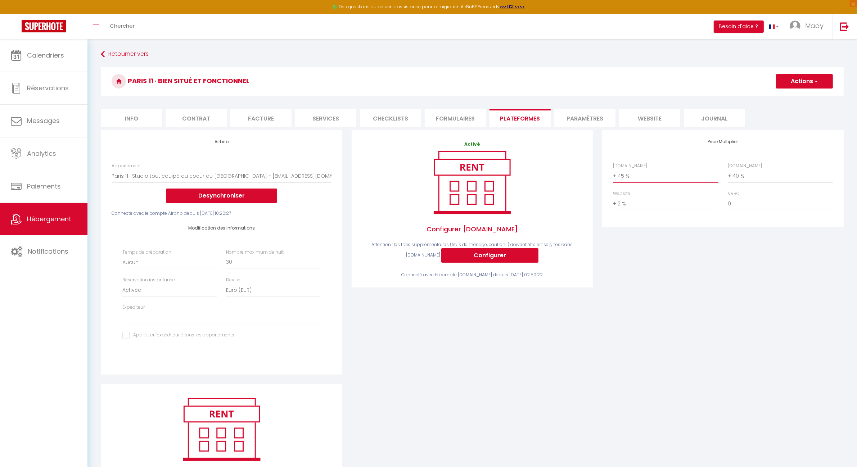
click at [626, 176] on select "0 + 1 % + 2 % + 3 % + 4 % + 5 % + 6 % + 7 % + 8 % + 9 %" at bounding box center [665, 176] width 105 height 14
select select "+ 65 %"
click at [613, 169] on select "0 + 1 % + 2 % + 3 % + 4 % + 5 % + 6 % + 7 % + 8 % + 9 %" at bounding box center [665, 176] width 105 height 14
select select
click at [680, 284] on div "Price Multiplier [DOMAIN_NAME] 0 + 1 % + 2 % + 3 % + 4 % + 5 % + 6 % + 7 %" at bounding box center [722, 257] width 251 height 254
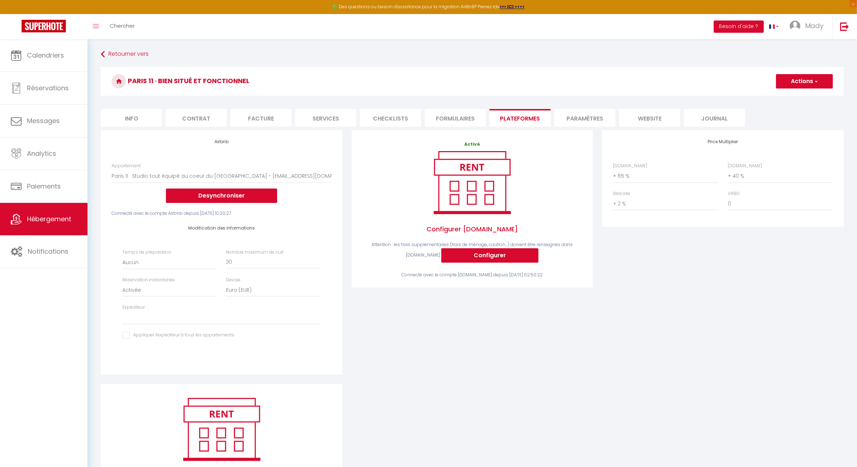
click at [819, 81] on button "Actions" at bounding box center [804, 81] width 57 height 14
click at [799, 97] on link "Enregistrer" at bounding box center [803, 96] width 57 height 9
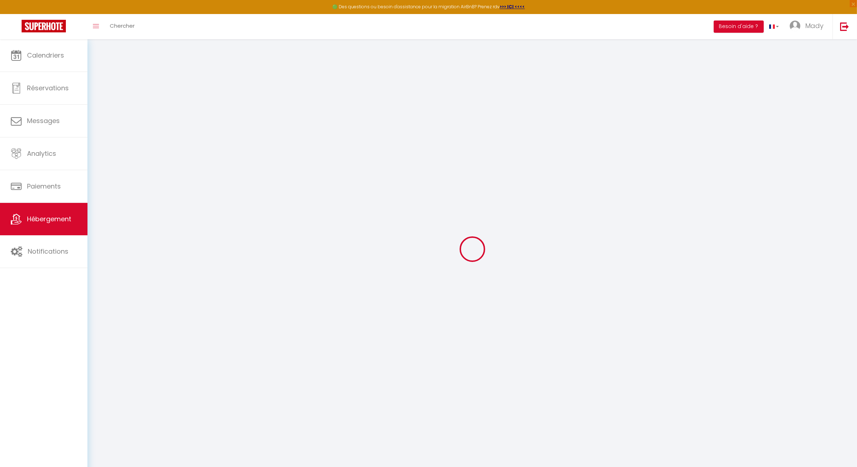
select select "EUR"
select select
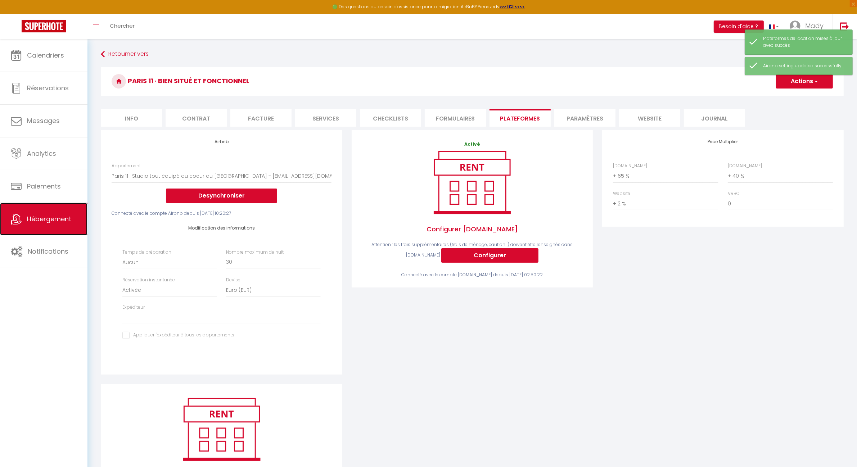
click at [47, 218] on span "Hébergement" at bounding box center [49, 218] width 44 height 9
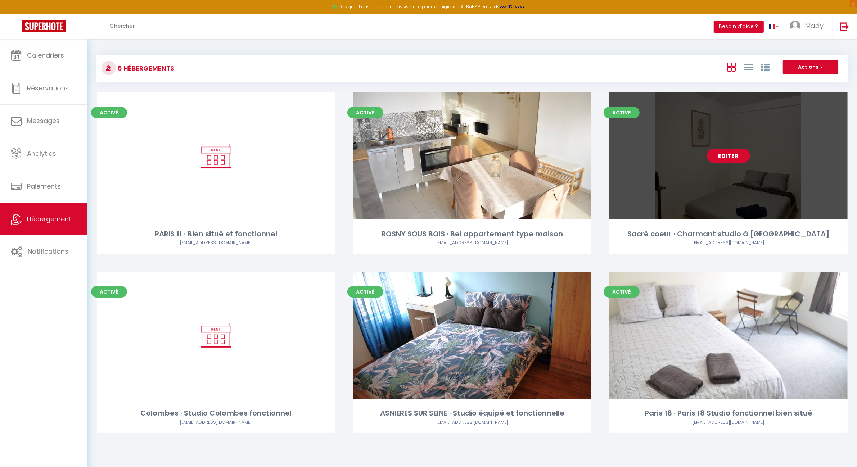
click at [733, 158] on link "Editer" at bounding box center [728, 156] width 43 height 14
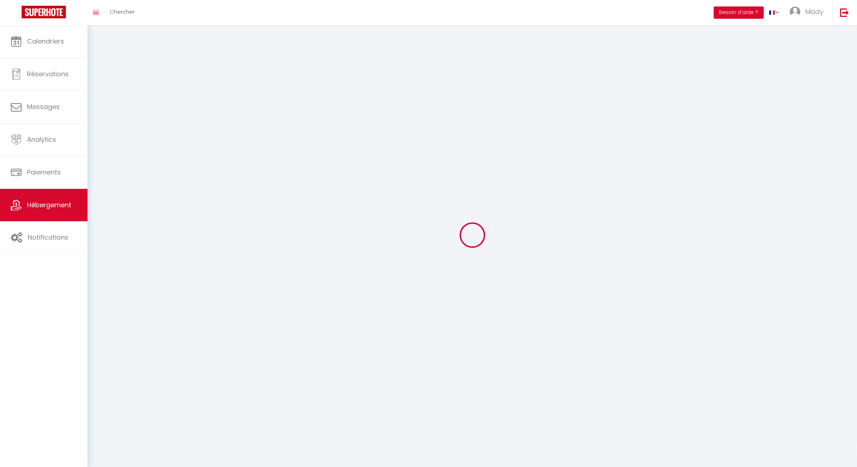
select select
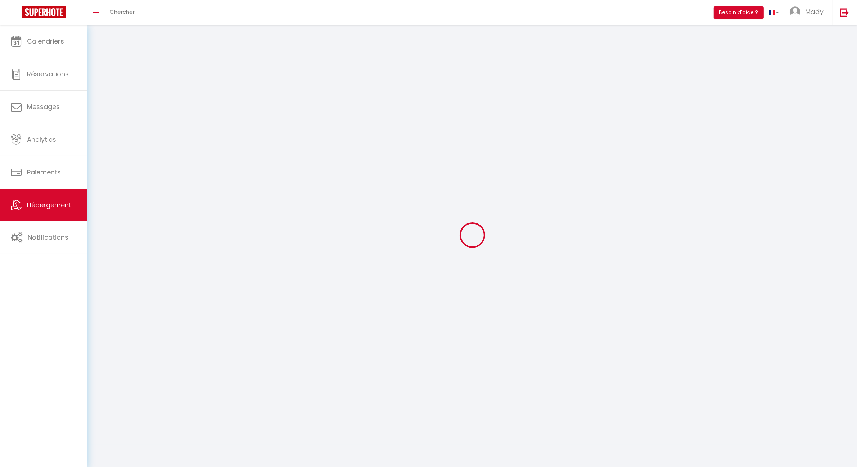
checkbox input "false"
select select
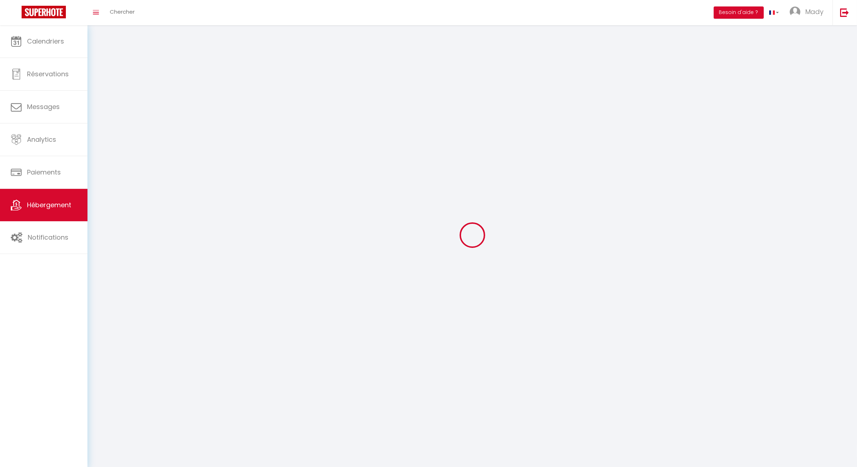
select select
select select "1"
select select
select select "28"
select select
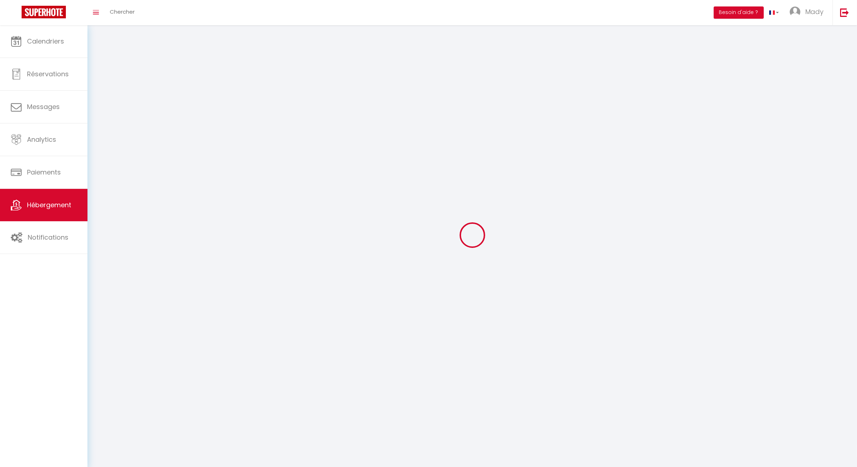
select select
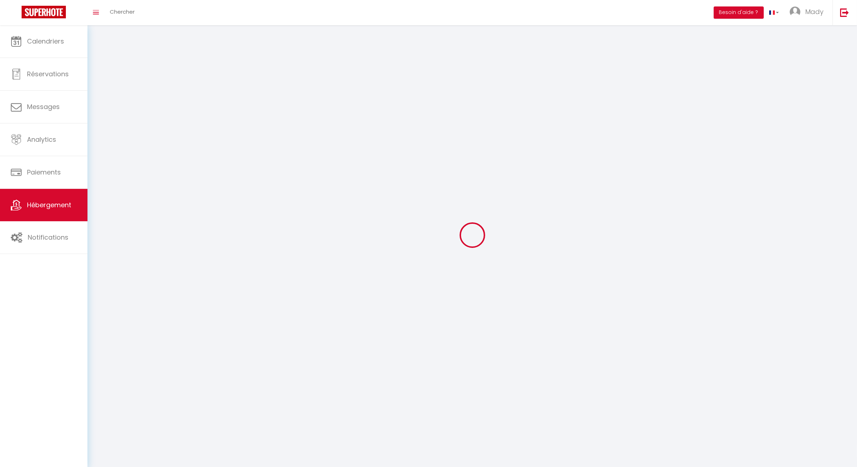
checkbox input "false"
select select
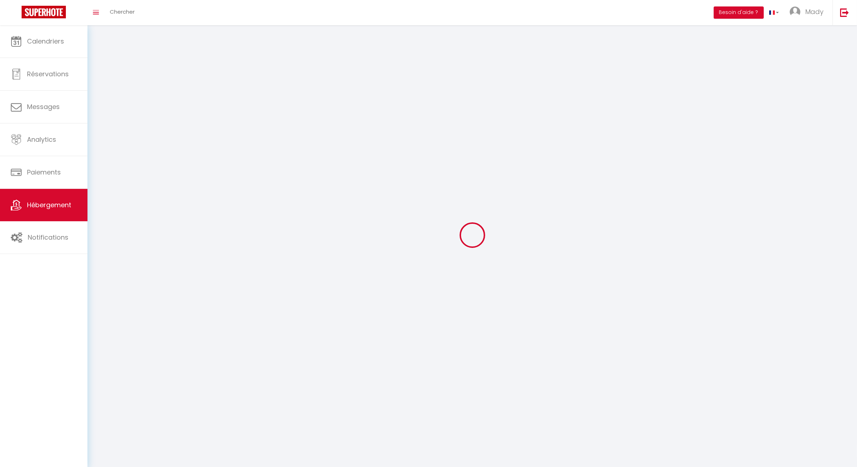
select select
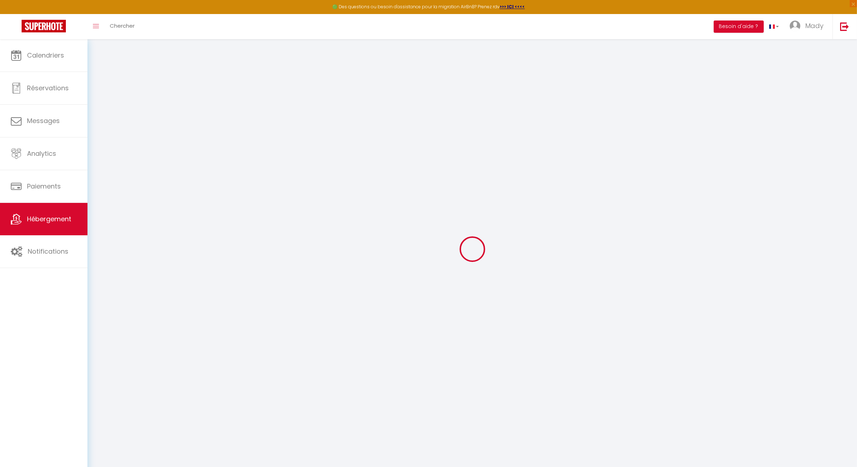
select select
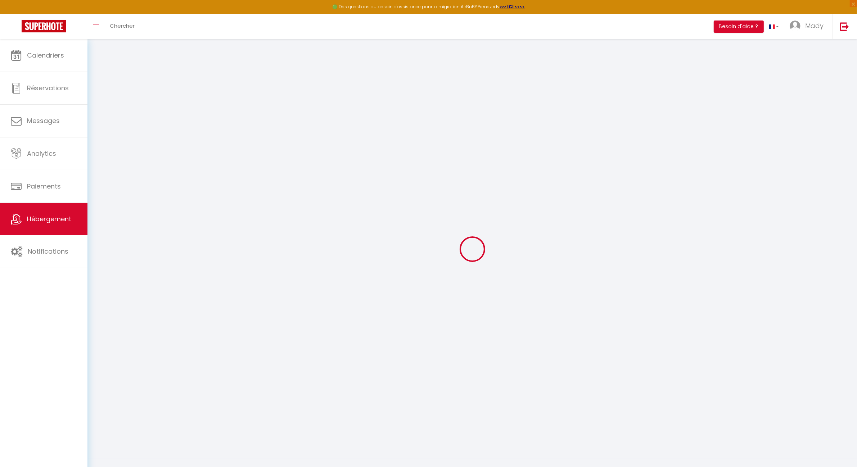
select select
checkbox input "false"
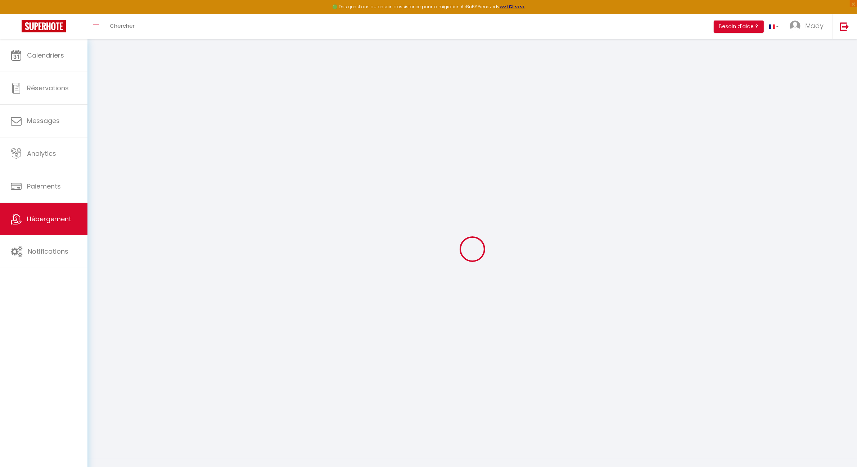
select select
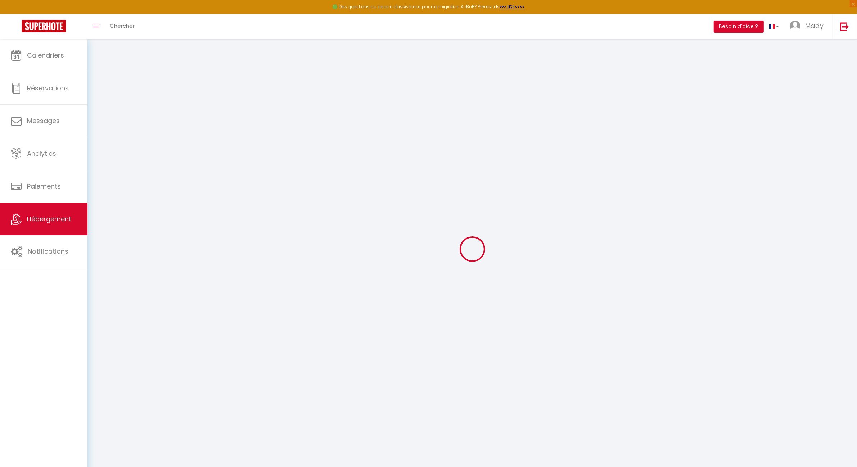
select select
checkbox input "false"
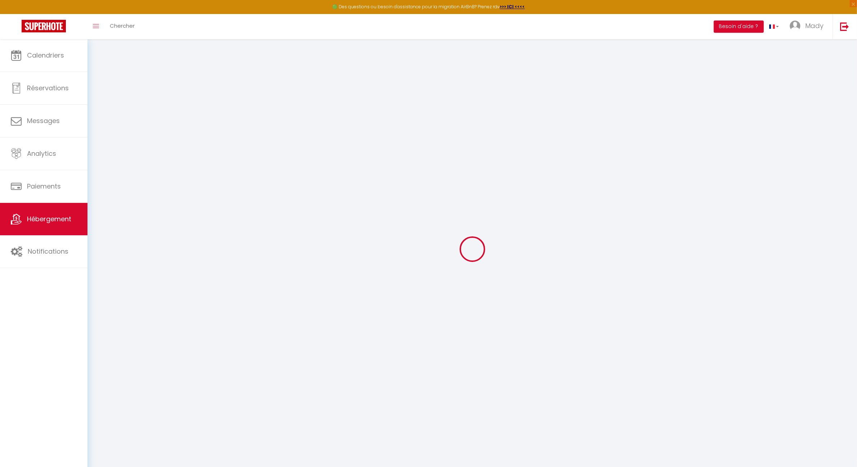
checkbox input "false"
select select
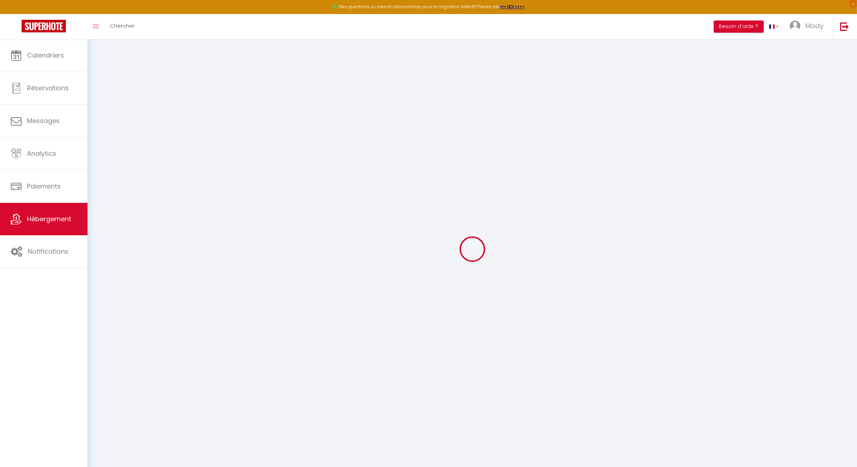
select select
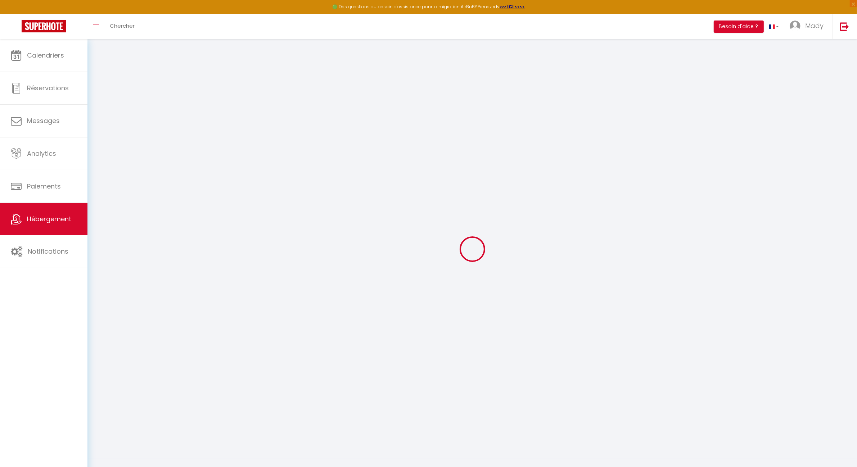
checkbox input "false"
select select
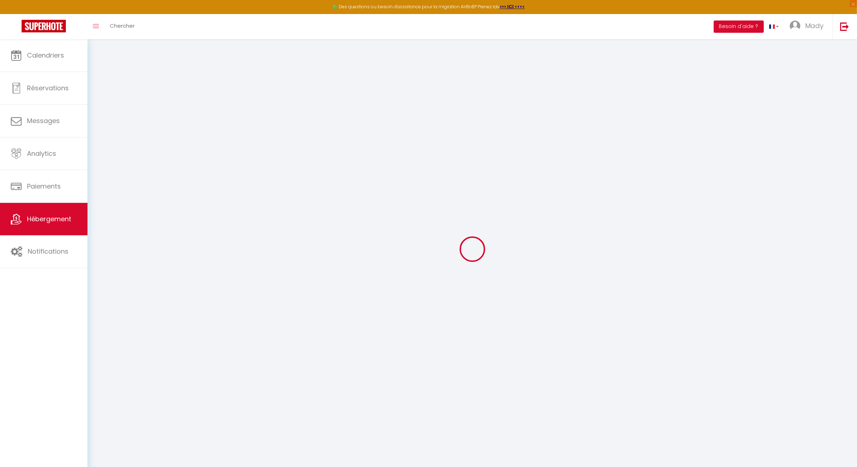
select select
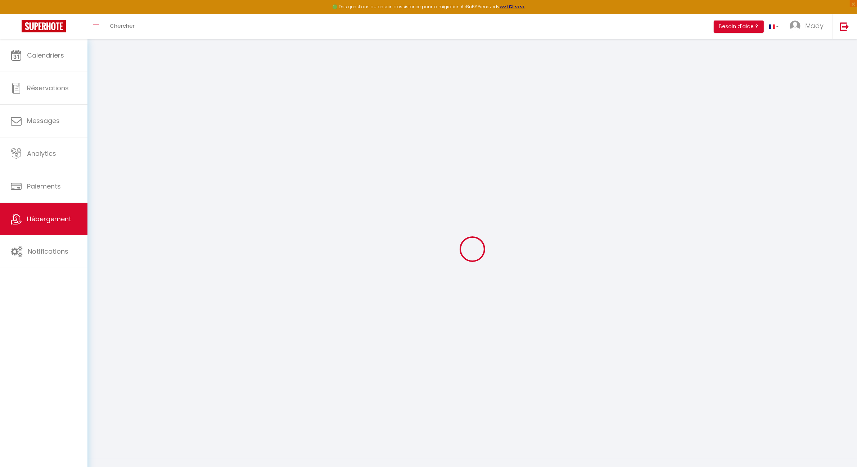
select select
checkbox input "false"
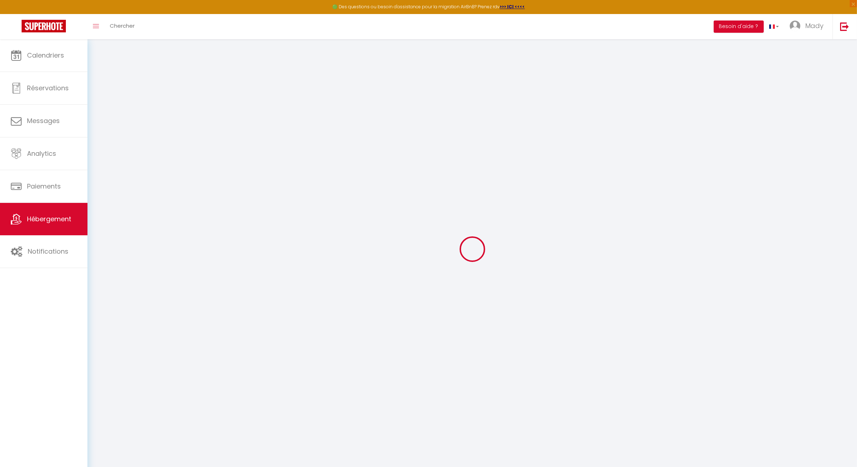
checkbox input "false"
select select
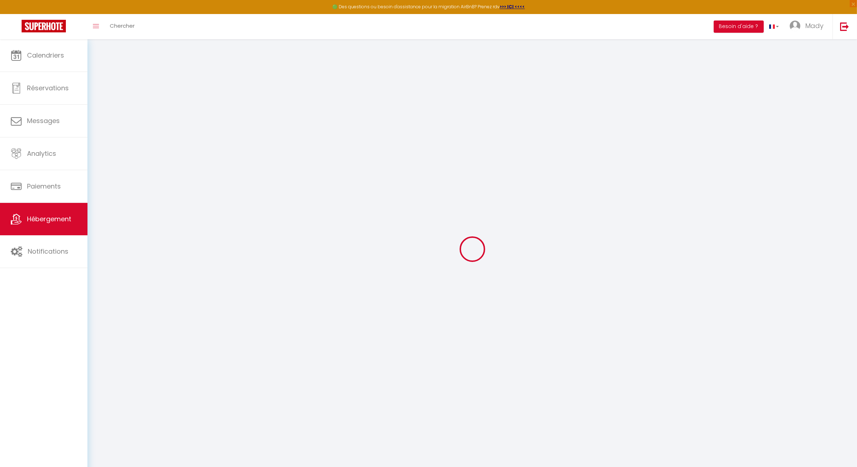
select select
checkbox input "false"
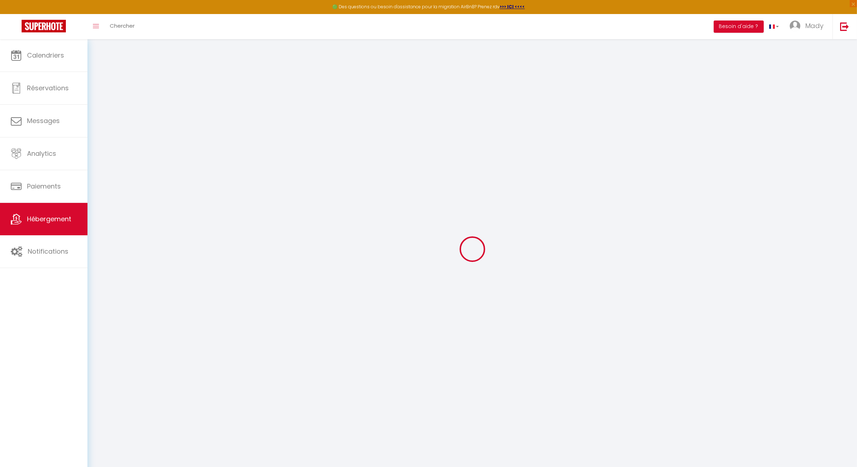
checkbox input "false"
select select
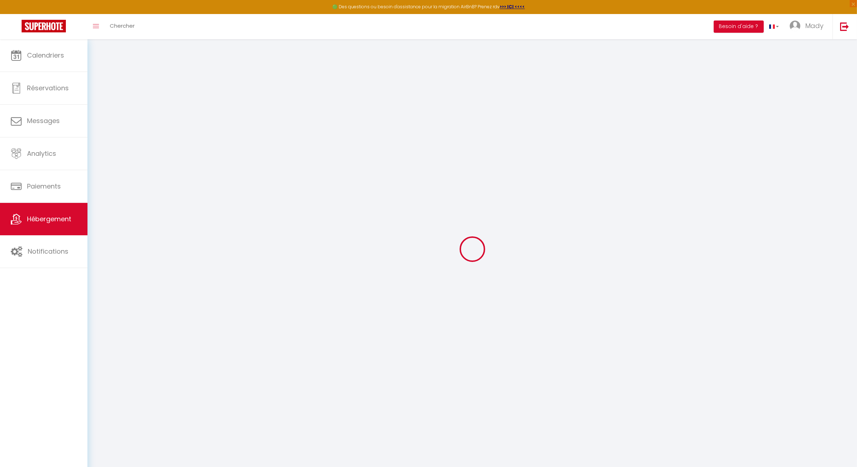
type input "Sacré coeur · Charmant studio à [GEOGRAPHIC_DATA]"
type input "Mady"
select select "2"
select select "0"
type input "500"
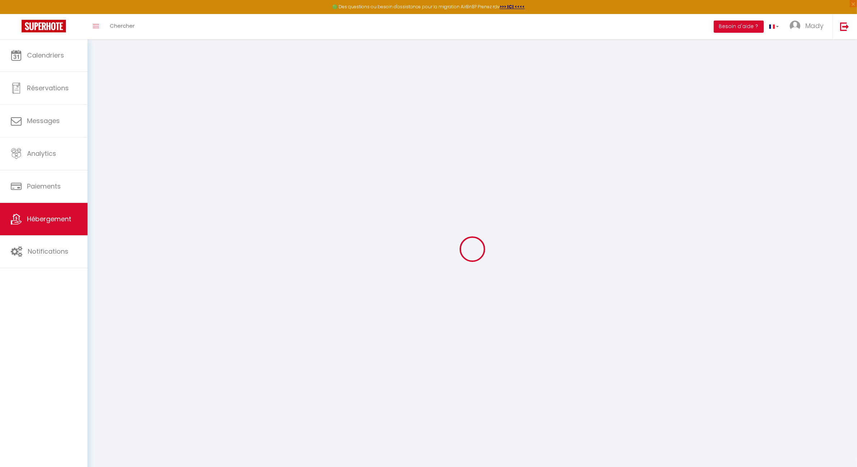
type input "60"
select select
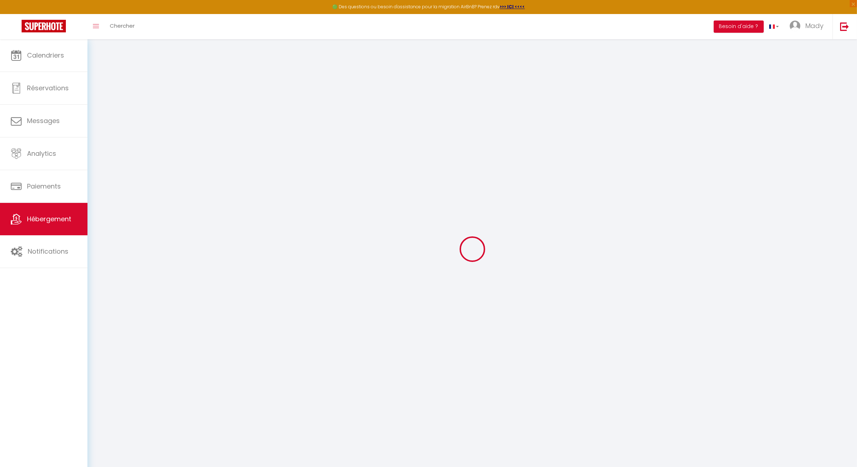
select select
type input "[STREET_ADDRESS]"
type input "75018"
type input "[GEOGRAPHIC_DATA]"
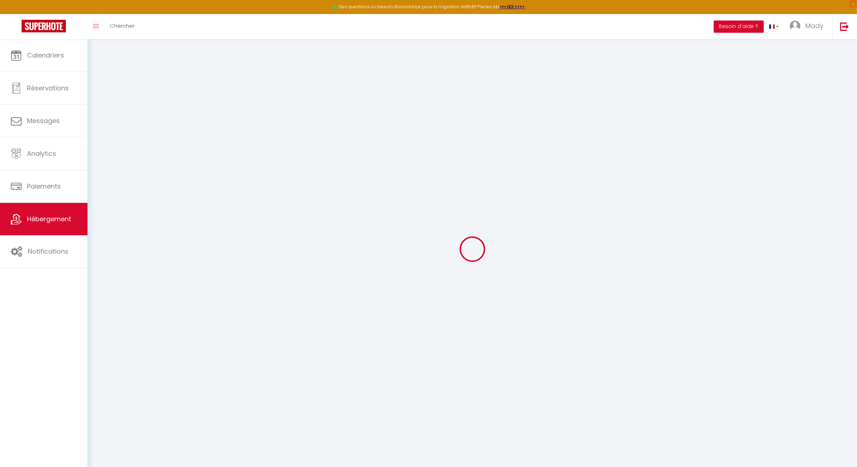
type input "[EMAIL_ADDRESS][DOMAIN_NAME]"
select select "15505"
checkbox input "false"
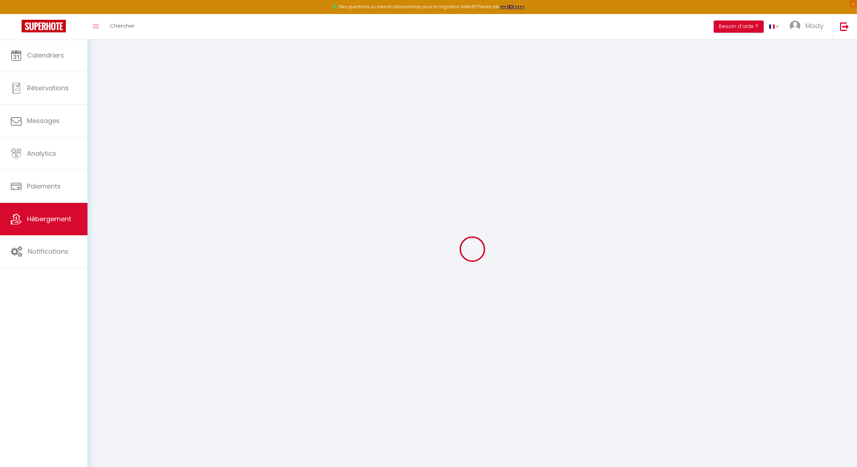
checkbox input "false"
type input "0"
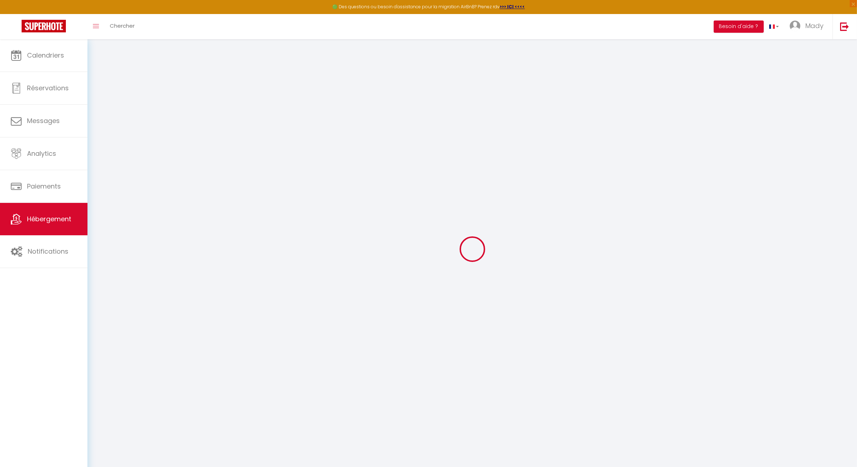
select select "+ 45 %"
select select "+ 2 %"
select select "8088-1401989877242851440"
select select
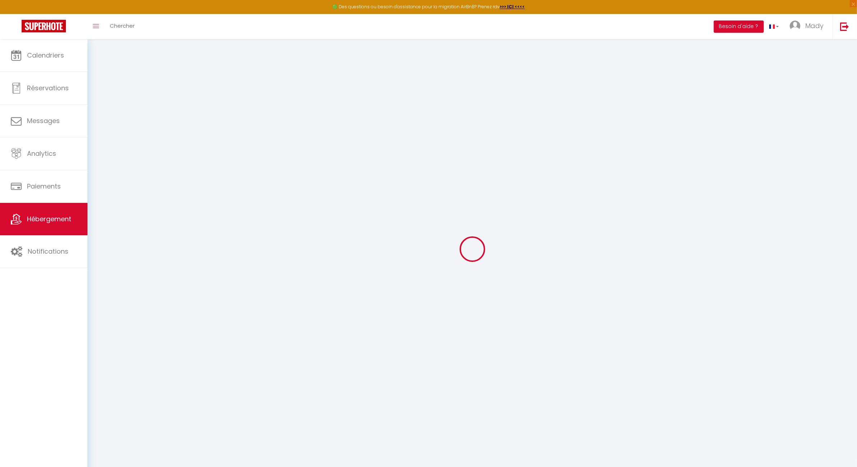
checkbox input "false"
select select "EUR"
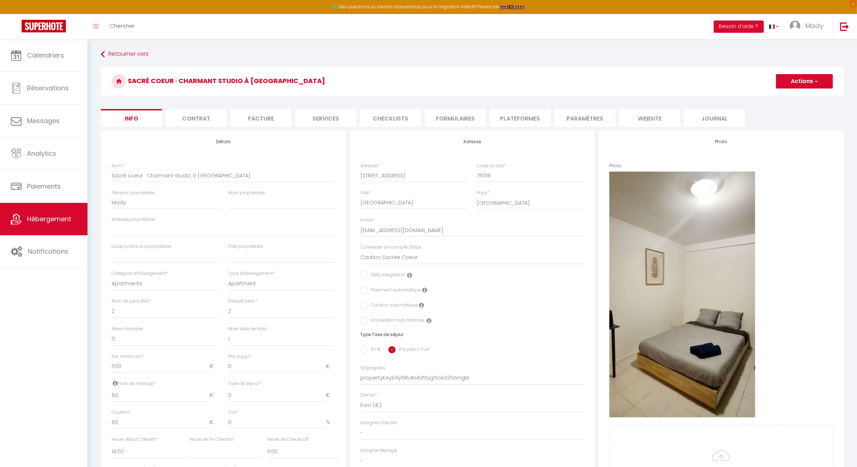
click at [526, 119] on li "Plateformes" at bounding box center [519, 118] width 61 height 18
select select
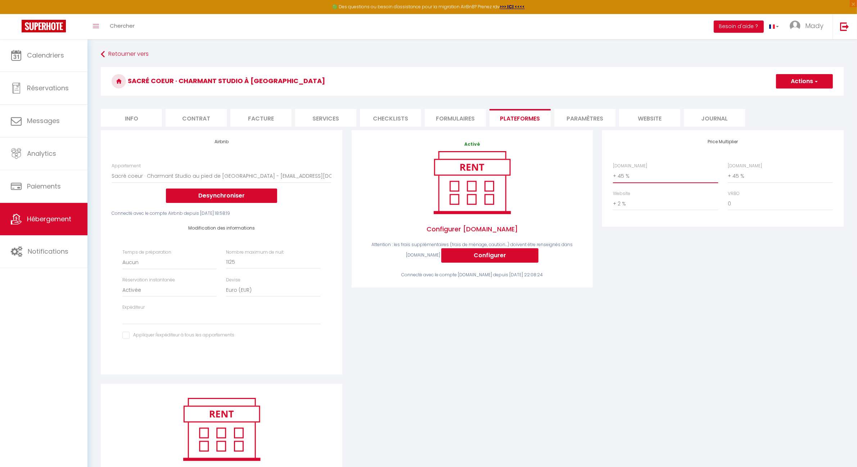
click at [629, 175] on select "0 + 1 % + 2 % + 3 % + 4 % + 5 % + 6 % + 7 % + 8 % + 9 %" at bounding box center [665, 176] width 105 height 14
select select "+ 65 %"
click at [613, 169] on select "0 + 1 % + 2 % + 3 % + 4 % + 5 % + 6 % + 7 % + 8 % + 9 %" at bounding box center [665, 176] width 105 height 14
select select
click at [801, 83] on button "Actions" at bounding box center [804, 81] width 57 height 14
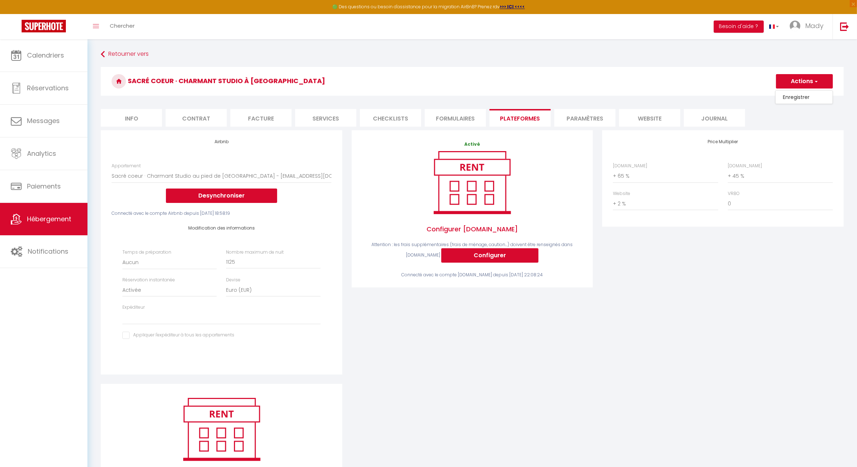
click at [801, 97] on link "Enregistrer" at bounding box center [803, 96] width 57 height 9
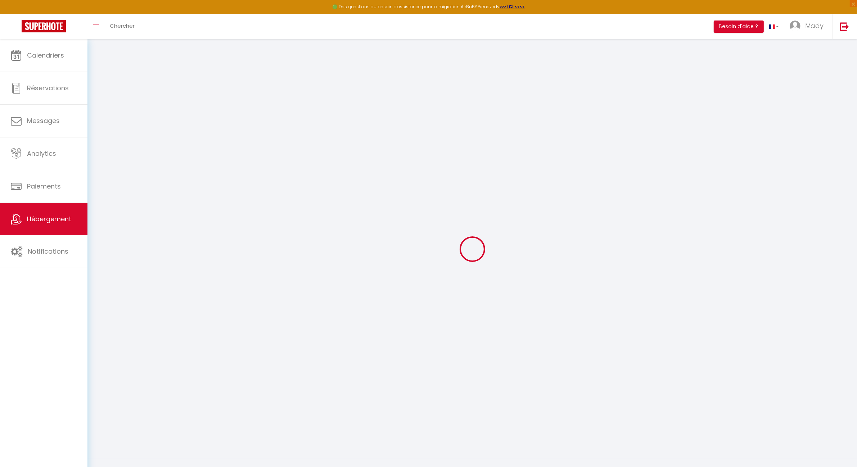
select select "EUR"
select select
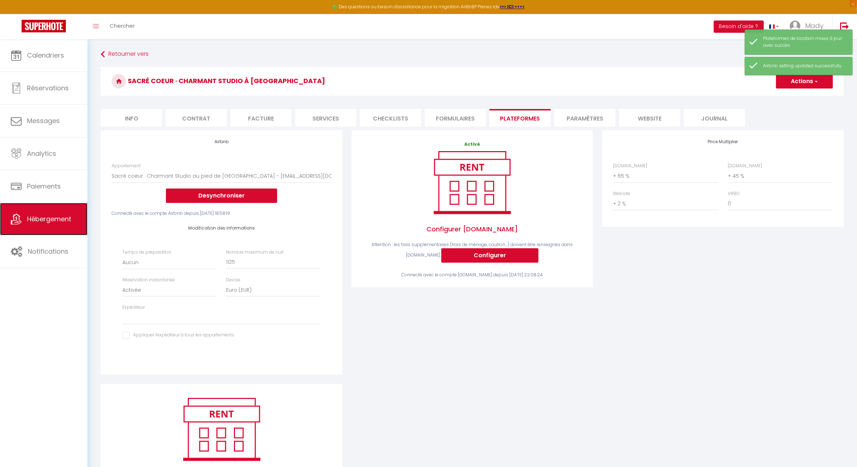
click at [53, 217] on span "Hébergement" at bounding box center [49, 218] width 44 height 9
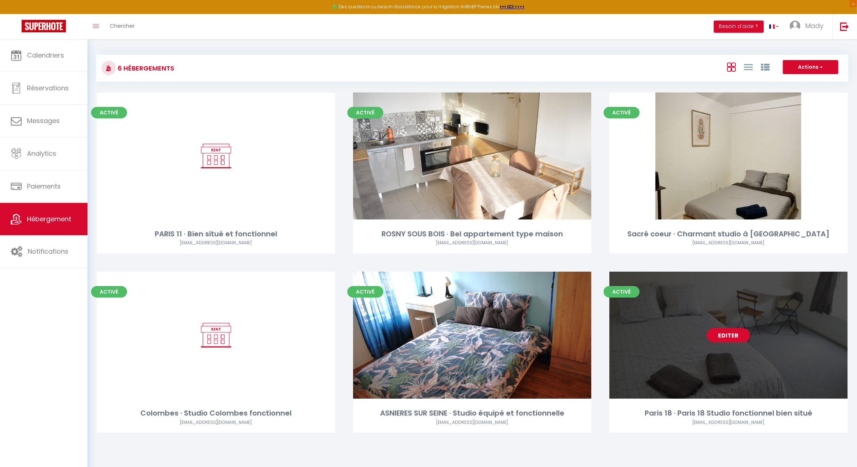
click at [732, 334] on link "Editer" at bounding box center [728, 335] width 43 height 14
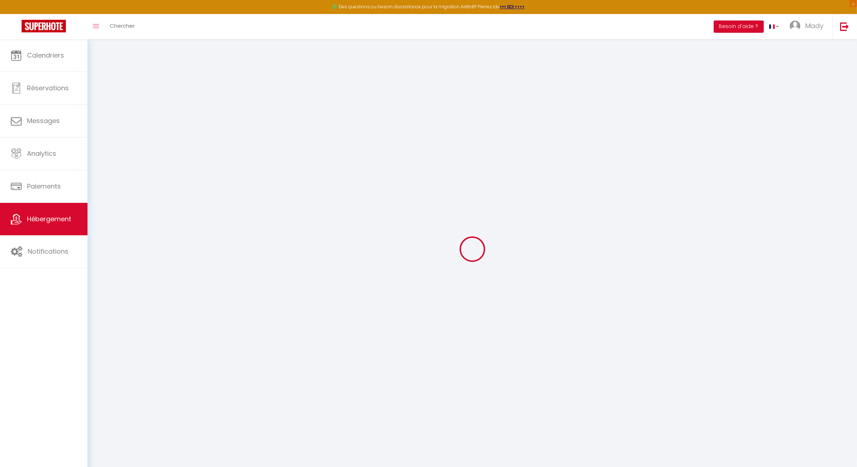
select select "+ 40 %"
select select "+ 2 %"
select select "8088-1277685186639648588"
select select
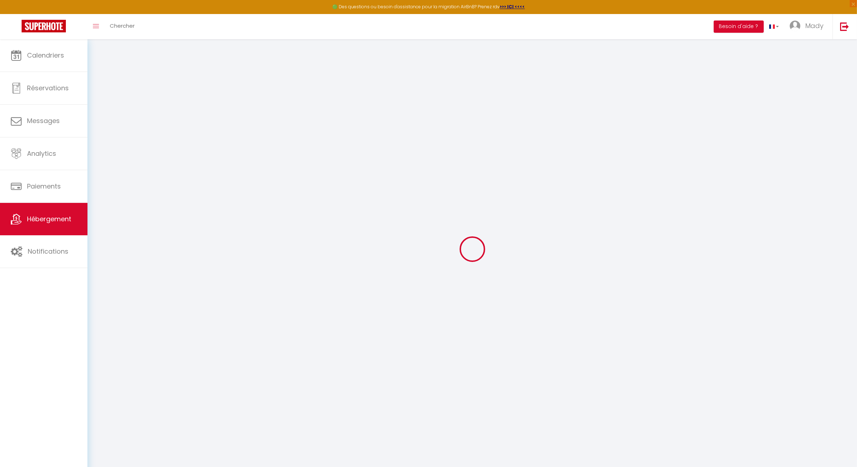
checkbox input "false"
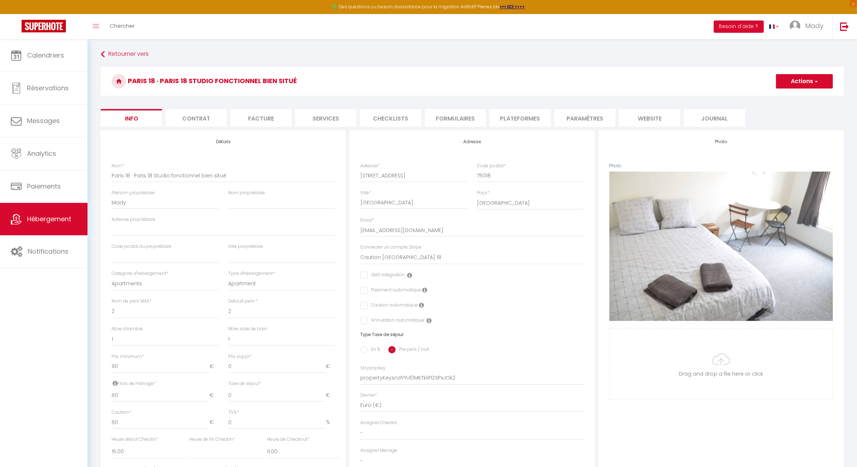
click at [527, 119] on li "Plateformes" at bounding box center [519, 118] width 61 height 18
select select
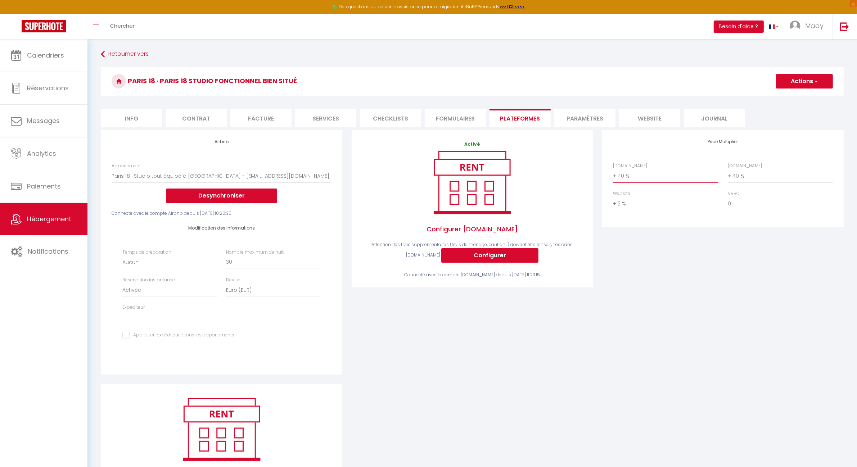
click at [625, 175] on select "0 + 1 % + 2 % + 3 % + 4 % + 5 % + 6 % + 7 % + 8 % + 9 %" at bounding box center [665, 176] width 105 height 14
click at [613, 169] on select "0 + 1 % + 2 % + 3 % + 4 % + 5 % + 6 % + 7 % + 8 % + 9 %" at bounding box center [665, 176] width 105 height 14
click at [816, 82] on span "button" at bounding box center [815, 81] width 5 height 7
click at [804, 99] on link "Enregistrer" at bounding box center [803, 96] width 57 height 9
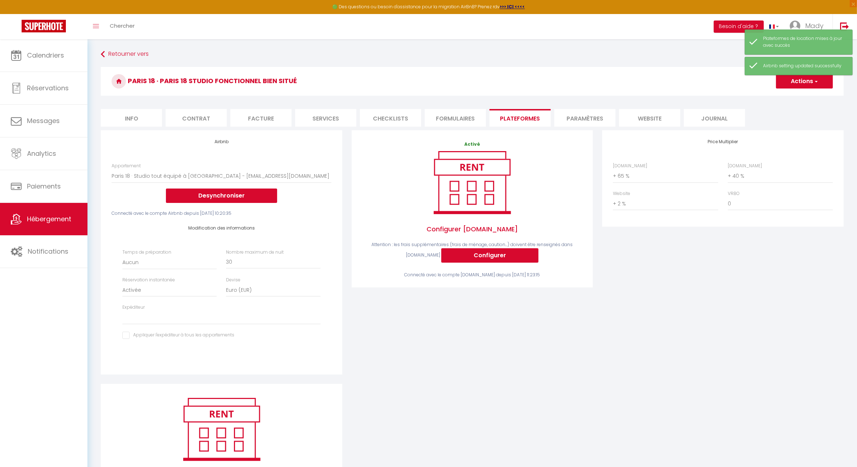
click at [745, 335] on div "Price Multiplier [DOMAIN_NAME] 0 + 1 % + 2 % + 3 % + 4 % + 5 % + 6 % + 7 %" at bounding box center [722, 257] width 251 height 254
click at [695, 300] on div "Price Multiplier [DOMAIN_NAME] 0 + 1 % + 2 % + 3 % + 4 % + 5 % + 6 % + 7 %" at bounding box center [722, 257] width 251 height 254
click at [697, 298] on div "Price Multiplier [DOMAIN_NAME] 0 + 1 % + 2 % + 3 % + 4 % + 5 % + 6 % + 7 %" at bounding box center [722, 257] width 251 height 254
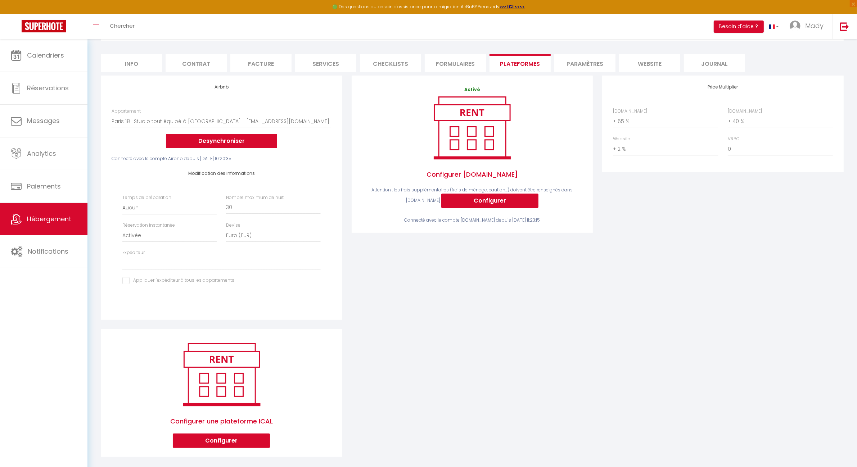
scroll to position [62, 0]
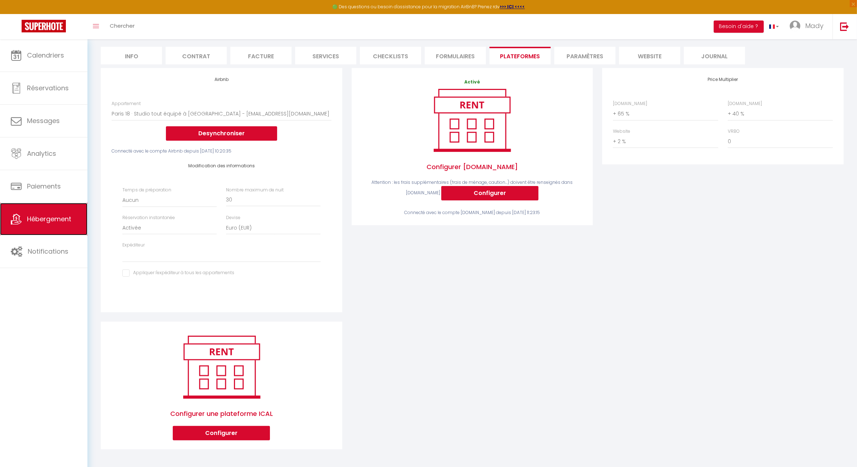
click at [44, 220] on span "Hébergement" at bounding box center [49, 218] width 44 height 9
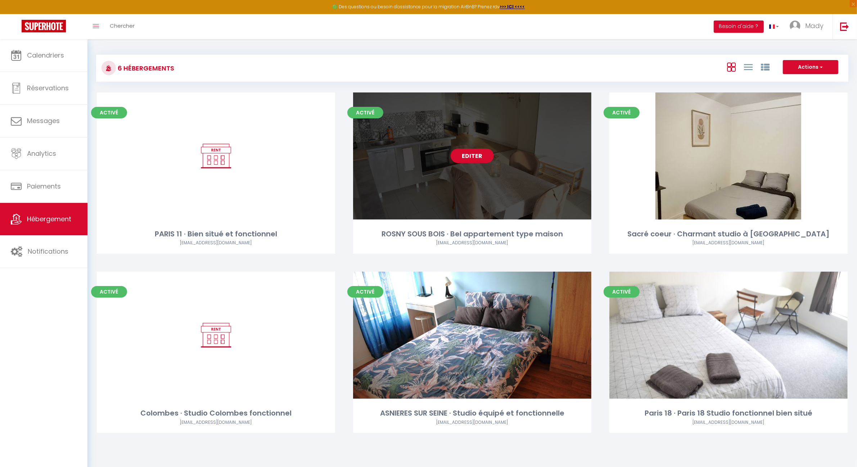
click at [473, 153] on link "Editer" at bounding box center [471, 156] width 43 height 14
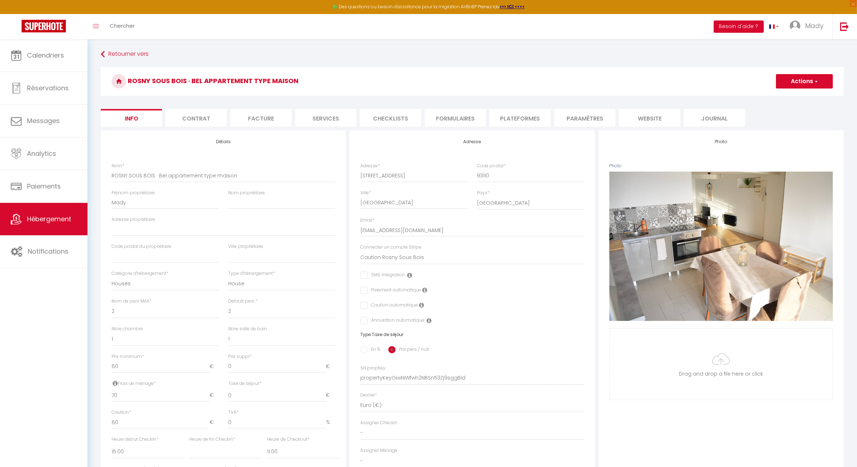
click at [519, 123] on li "Plateformes" at bounding box center [519, 118] width 61 height 18
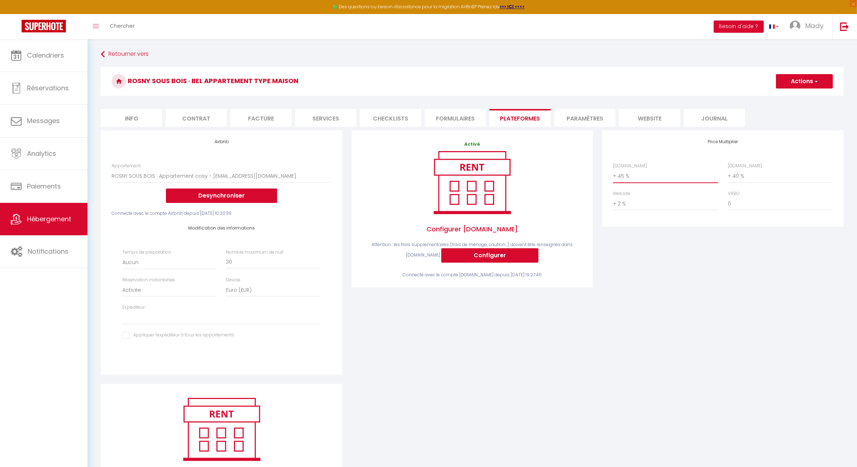
click at [628, 175] on select "0 + 1 % + 2 % + 3 % + 4 % + 5 % + 6 % + 7 % + 8 % + 9 %" at bounding box center [665, 176] width 105 height 14
click at [613, 169] on select "0 + 1 % + 2 % + 3 % + 4 % + 5 % + 6 % + 7 % + 8 % + 9 %" at bounding box center [665, 176] width 105 height 14
click at [808, 80] on button "Actions" at bounding box center [804, 81] width 57 height 14
click at [801, 95] on link "Enregistrer" at bounding box center [803, 96] width 57 height 9
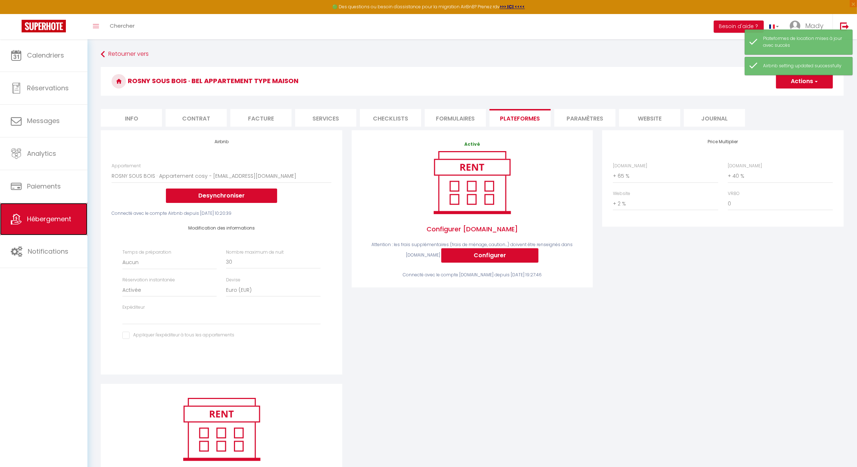
click at [51, 221] on span "Hébergement" at bounding box center [49, 218] width 44 height 9
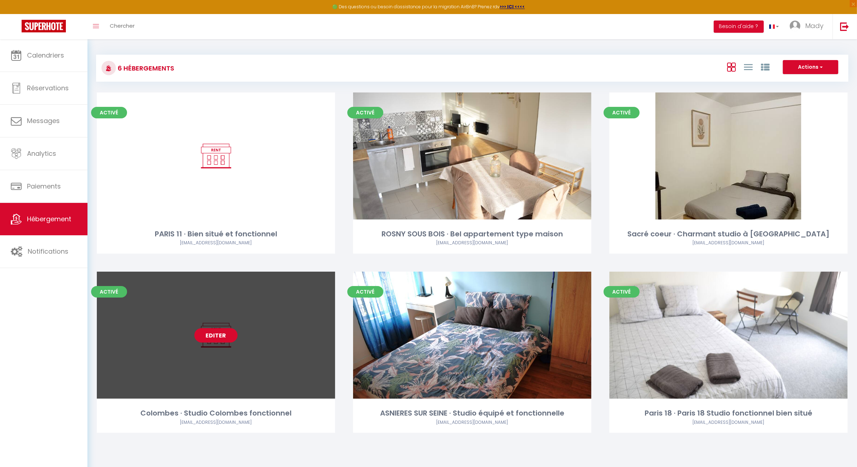
click at [216, 335] on link "Editer" at bounding box center [215, 335] width 43 height 14
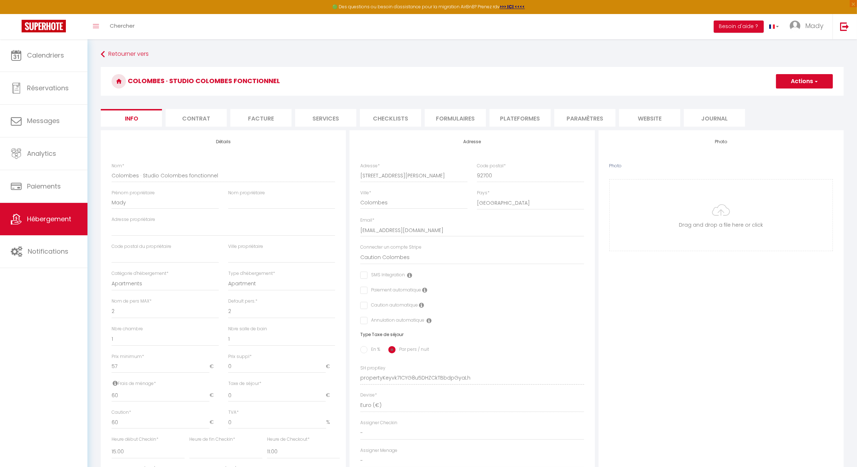
click at [202, 120] on li "Contrat" at bounding box center [195, 118] width 61 height 18
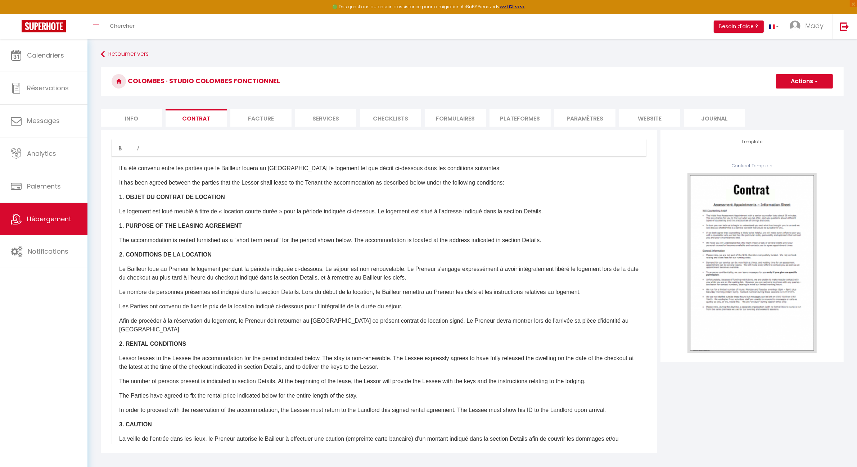
click at [547, 122] on li "Plateformes" at bounding box center [519, 118] width 61 height 18
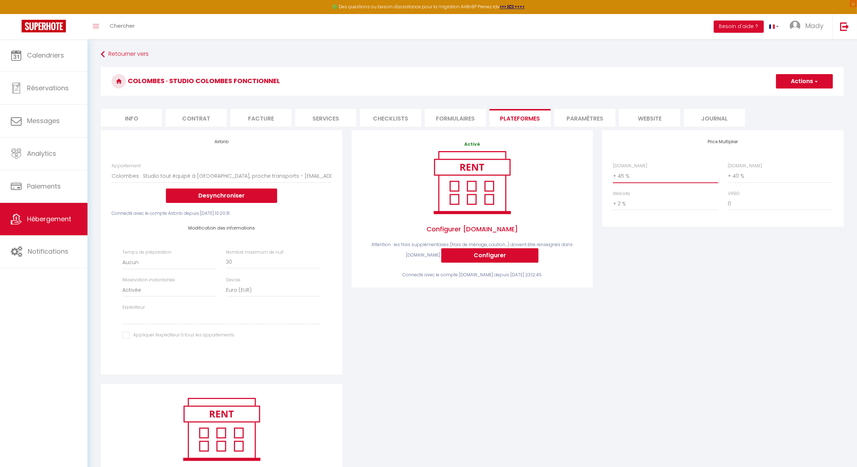
click at [624, 181] on select "0 + 1 % + 2 % + 3 % + 4 % + 5 % + 6 % + 7 % + 8 % + 9 %" at bounding box center [665, 176] width 105 height 14
click at [613, 169] on select "0 + 1 % + 2 % + 3 % + 4 % + 5 % + 6 % + 7 % + 8 % + 9 %" at bounding box center [665, 176] width 105 height 14
click at [794, 81] on button "Actions" at bounding box center [804, 81] width 57 height 14
click at [800, 99] on link "Enregistrer" at bounding box center [803, 96] width 57 height 9
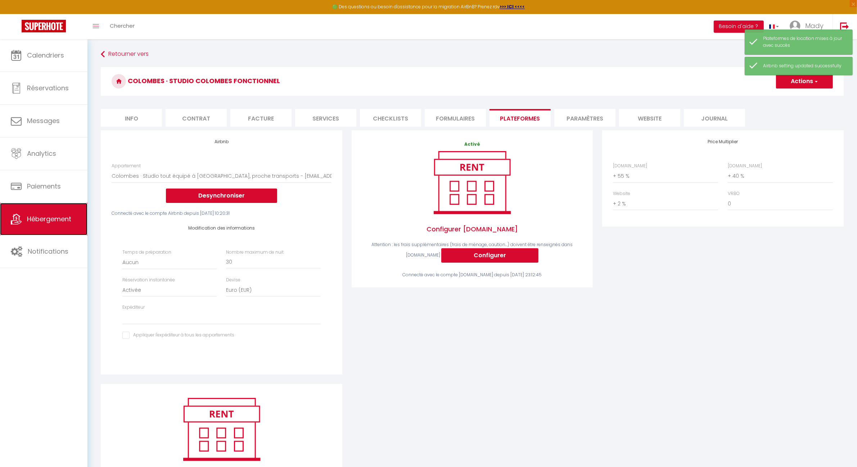
click at [53, 220] on span "Hébergement" at bounding box center [49, 218] width 44 height 9
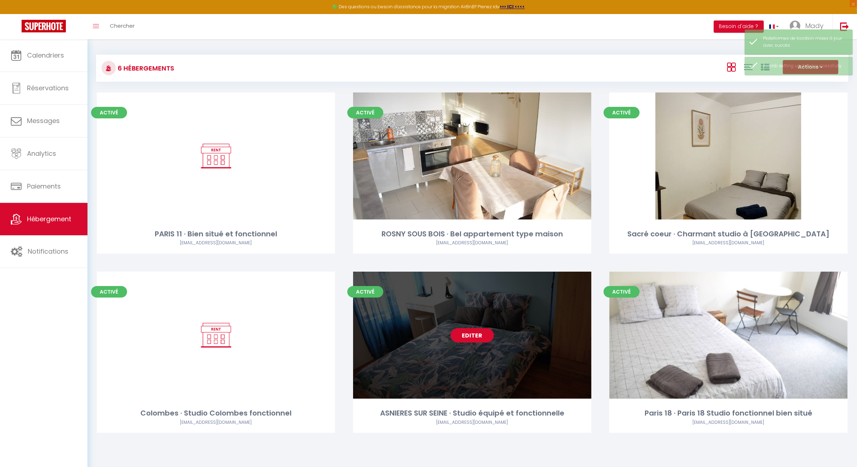
click at [477, 331] on link "Editer" at bounding box center [471, 335] width 43 height 14
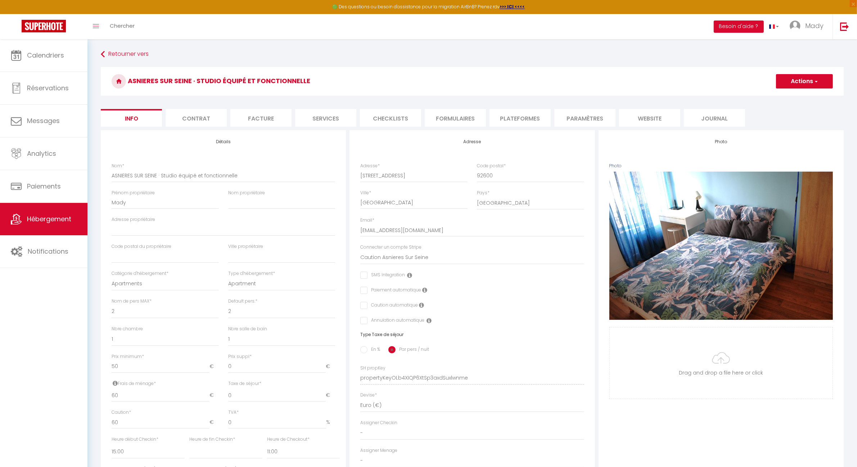
click at [542, 119] on li "Plateformes" at bounding box center [519, 118] width 61 height 18
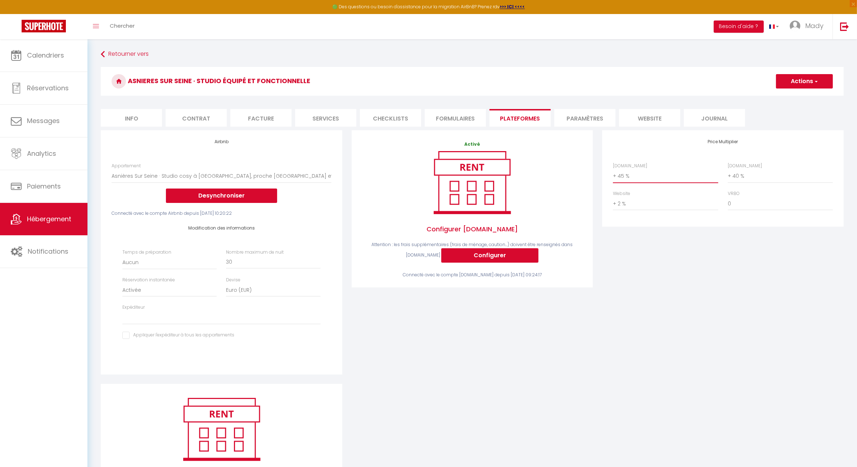
click at [626, 175] on select "0 + 1 % + 2 % + 3 % + 4 % + 5 % + 6 % + 7 % + 8 % + 9 %" at bounding box center [665, 176] width 105 height 14
click at [613, 169] on select "0 + 1 % + 2 % + 3 % + 4 % + 5 % + 6 % + 7 % + 8 % + 9 %" at bounding box center [665, 176] width 105 height 14
click at [824, 83] on button "Actions" at bounding box center [804, 81] width 57 height 14
click at [791, 98] on link "Enregistrer" at bounding box center [803, 96] width 57 height 9
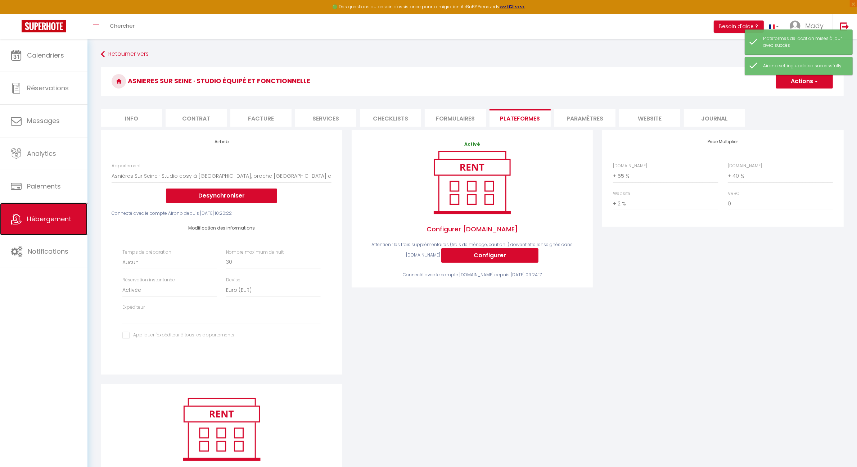
click at [49, 219] on span "Hébergement" at bounding box center [49, 218] width 44 height 9
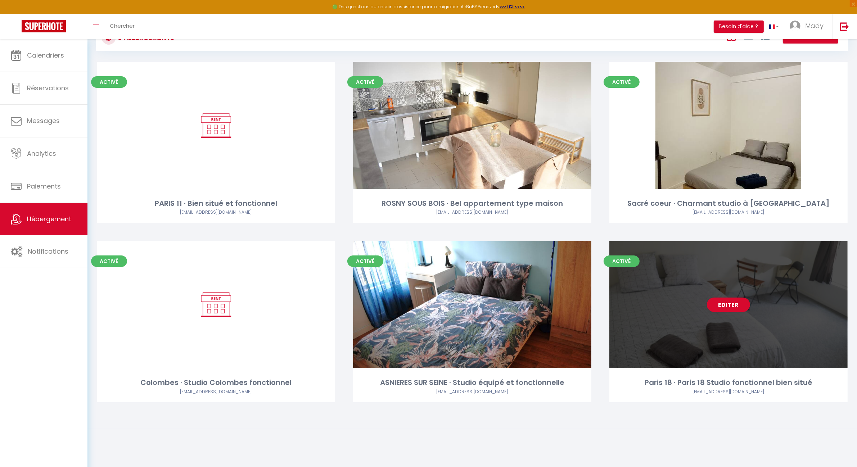
scroll to position [39, 0]
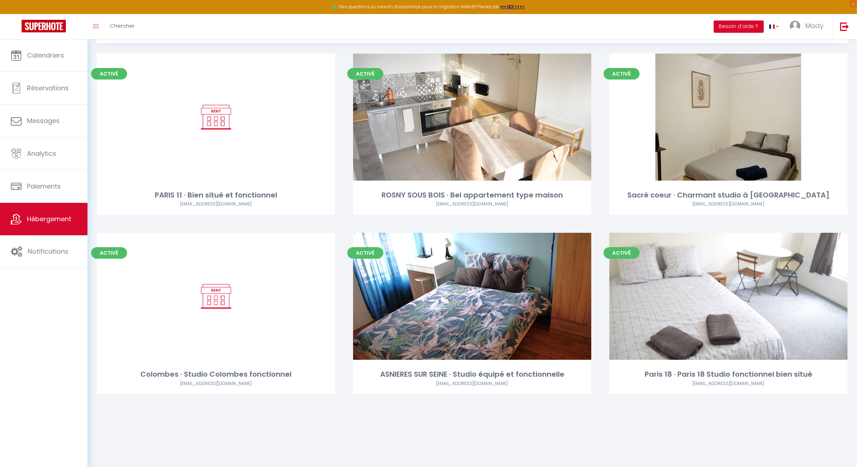
click at [515, 413] on div "6 Hébergements Actions Créer un Hébergement Nouveau groupe Initialiser les appa…" at bounding box center [471, 210] width 769 height 420
